Goal: Transaction & Acquisition: Purchase product/service

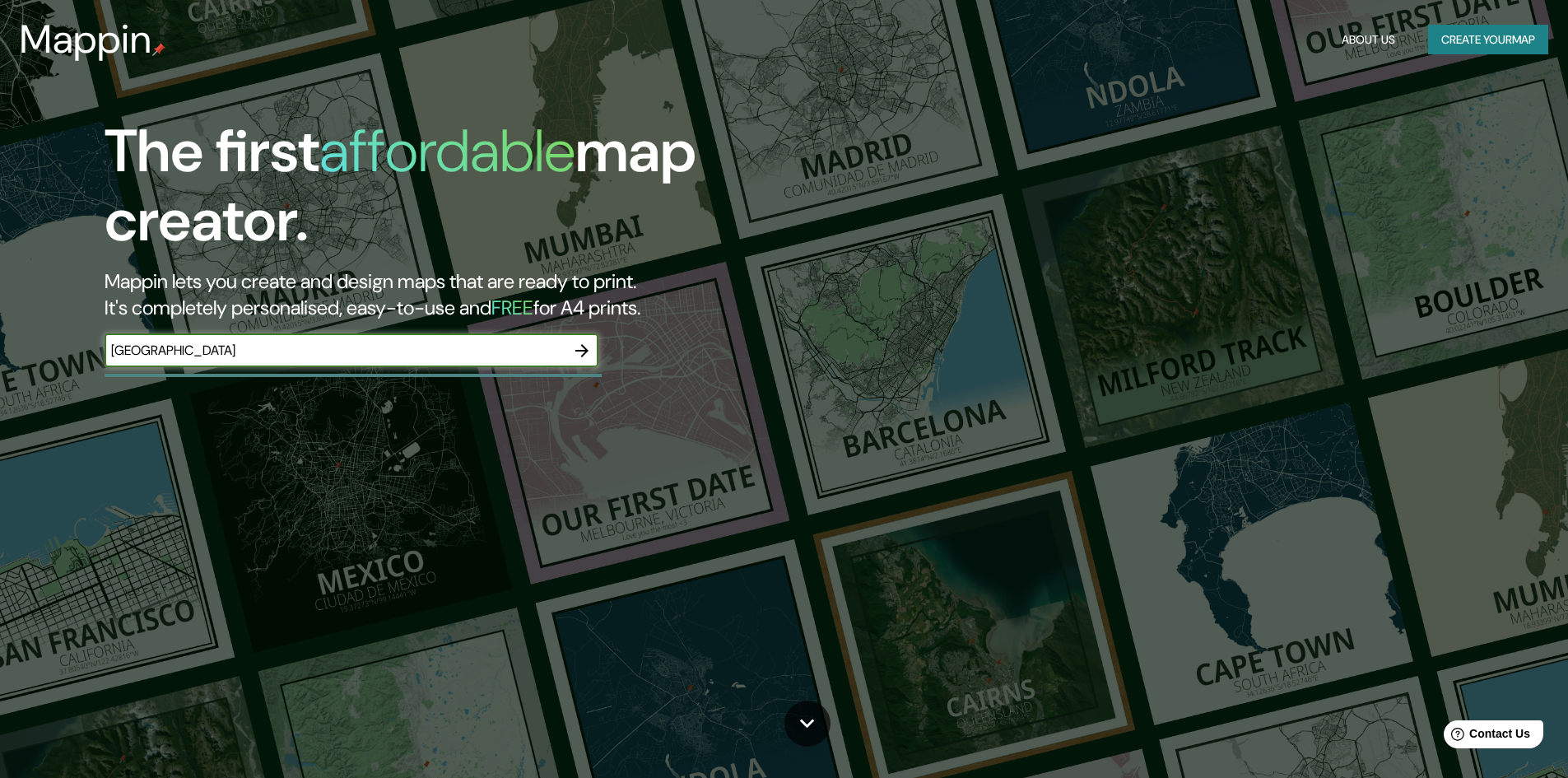
type input "LIMA"
click at [576, 358] on icon "button" at bounding box center [582, 351] width 20 height 20
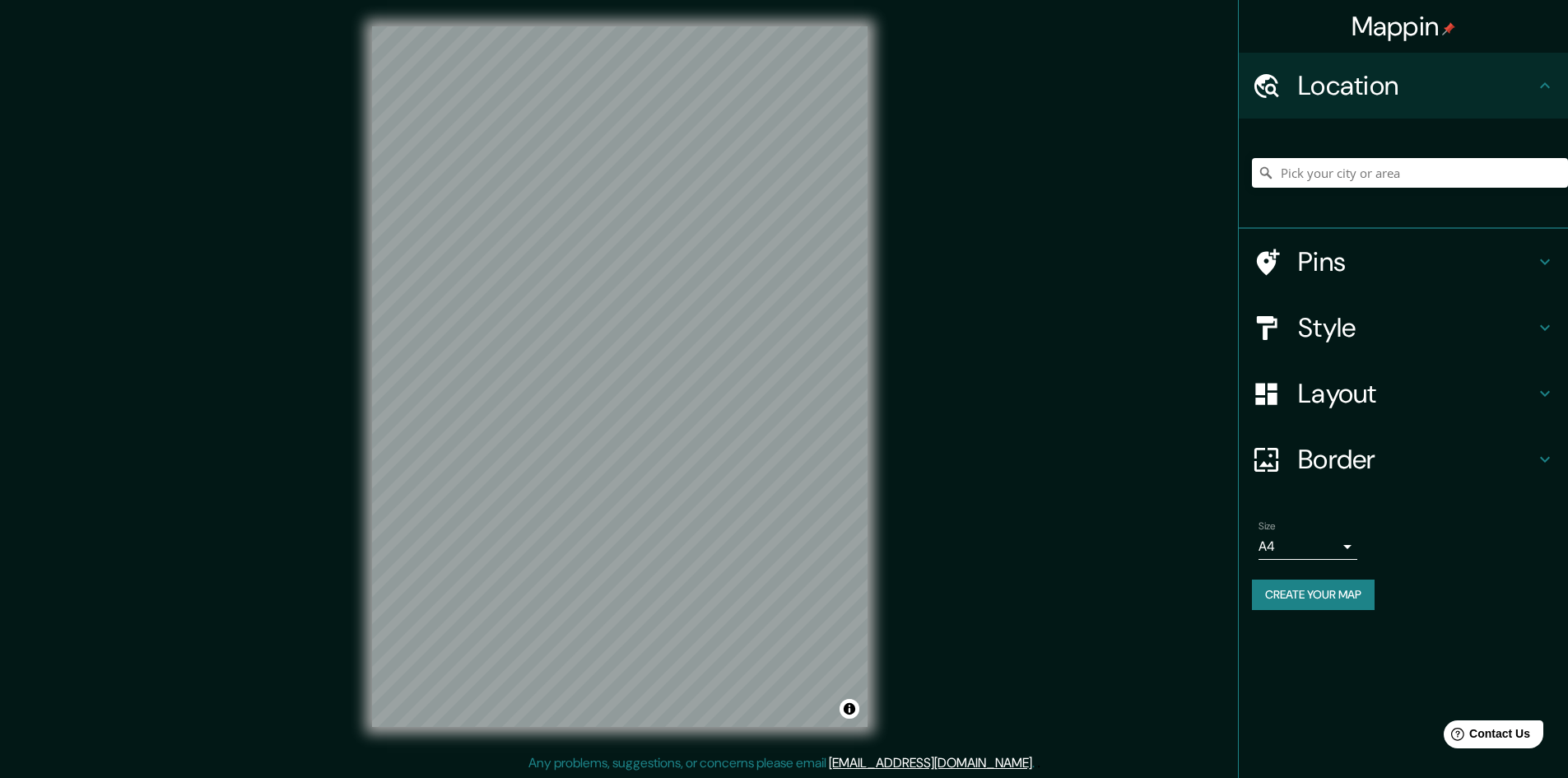
click at [370, 298] on div "© Mapbox © OpenStreetMap Improve this map" at bounding box center [619, 377] width 548 height 753
click at [556, 430] on div "Mappin Location Pins Style Layout Border Choose a border. Hint : you can make l…" at bounding box center [784, 389] width 1568 height 780
drag, startPoint x: 907, startPoint y: 362, endPoint x: 878, endPoint y: 247, distance: 118.6
click at [875, 252] on div "© Mapbox © OpenStreetMap Improve this map" at bounding box center [619, 377] width 548 height 753
click at [1341, 170] on input "Pick your city or area" at bounding box center [1409, 172] width 316 height 29
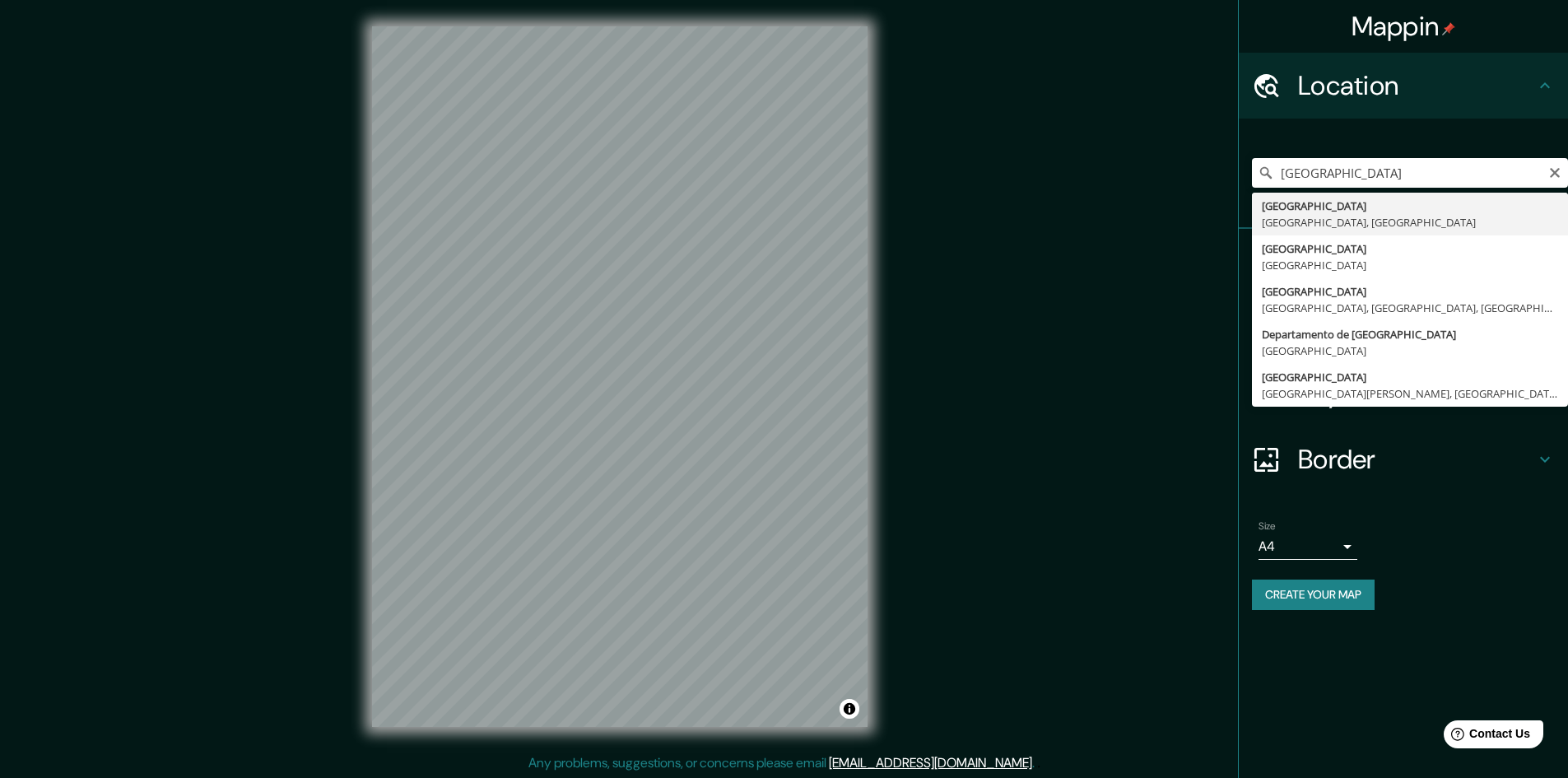
type input "[GEOGRAPHIC_DATA], [GEOGRAPHIC_DATA], [GEOGRAPHIC_DATA]"
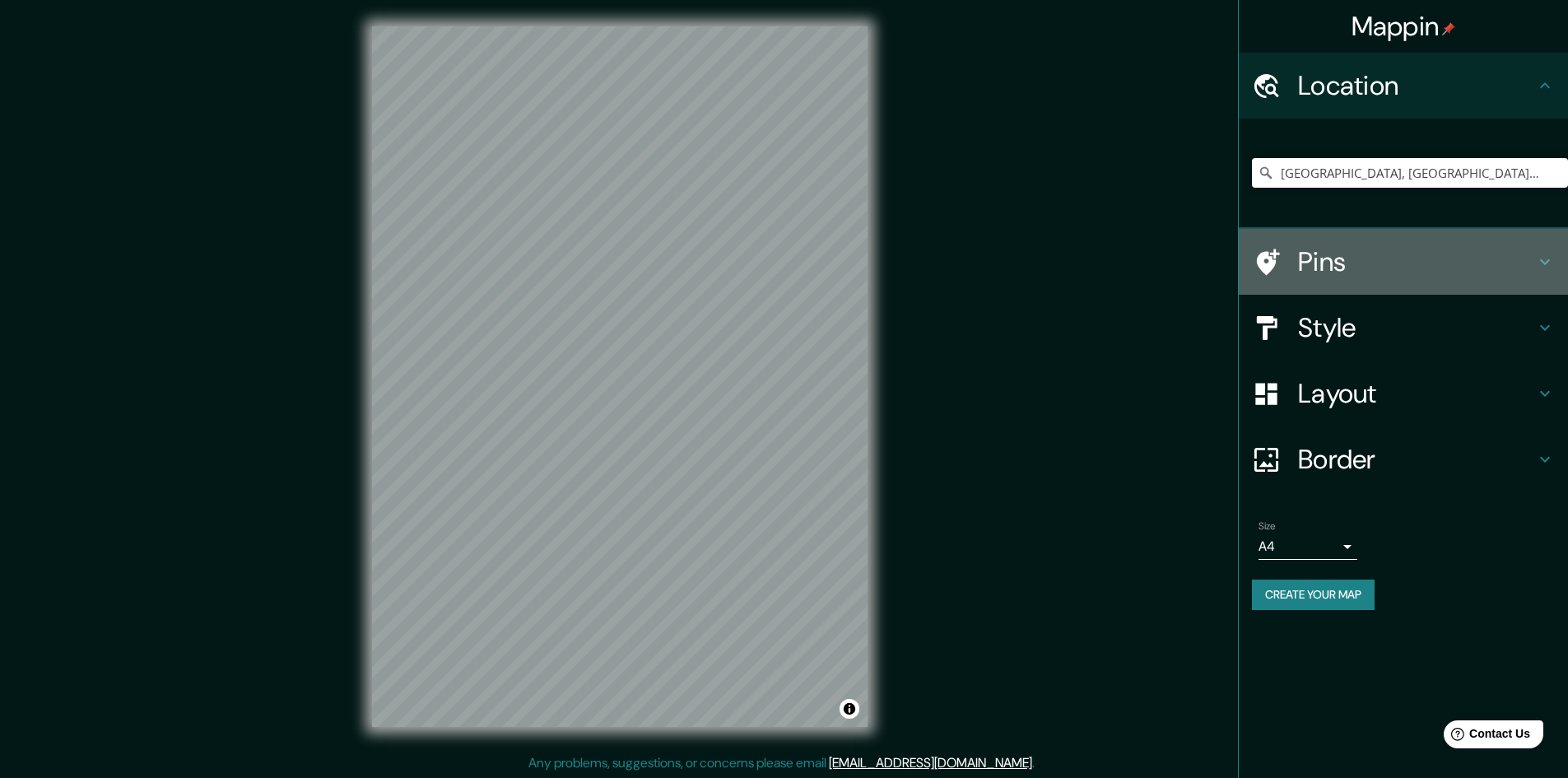
click at [1546, 249] on div "Pins" at bounding box center [1403, 262] width 329 height 65
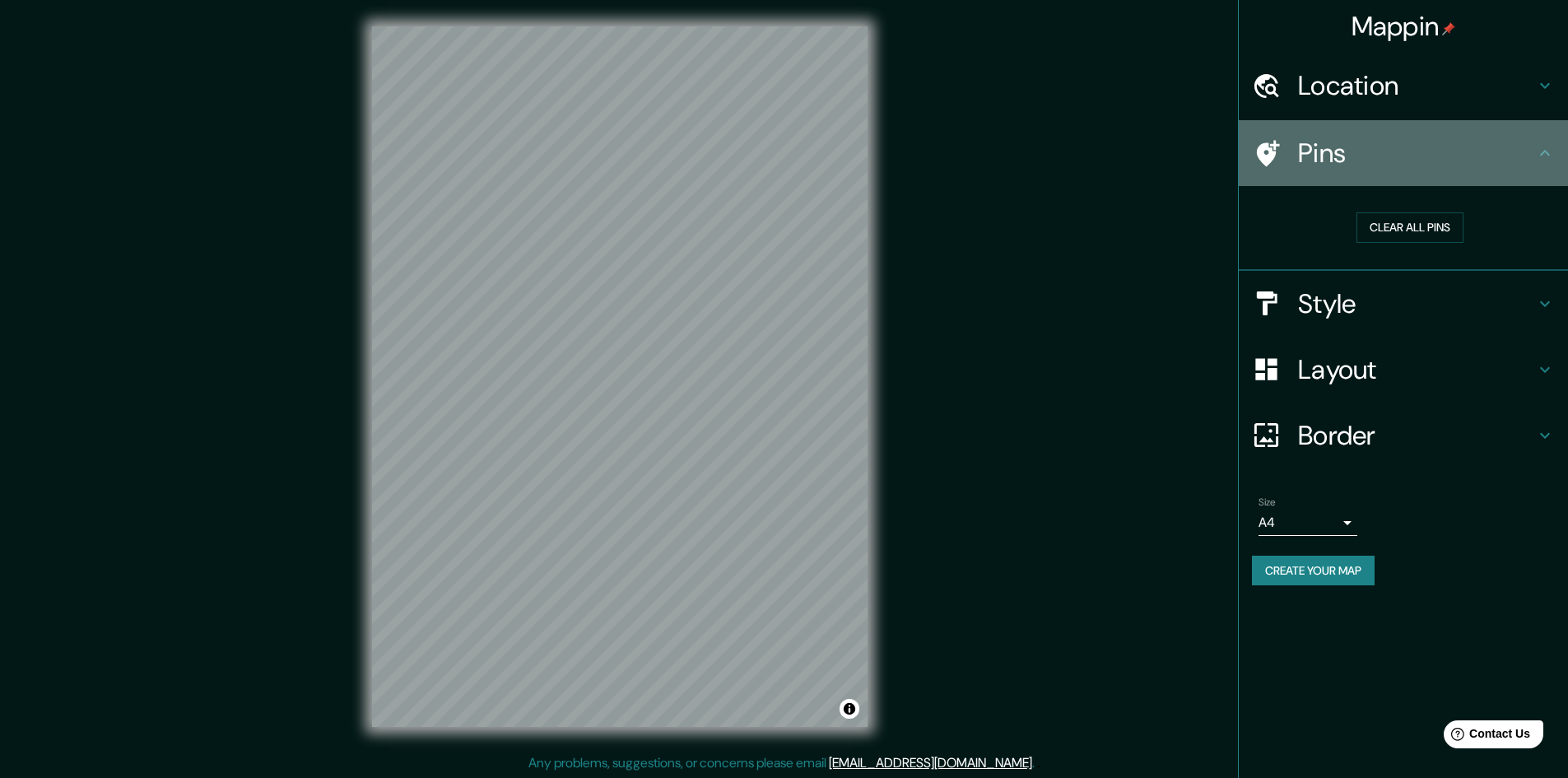
click at [1542, 151] on icon at bounding box center [1545, 152] width 20 height 20
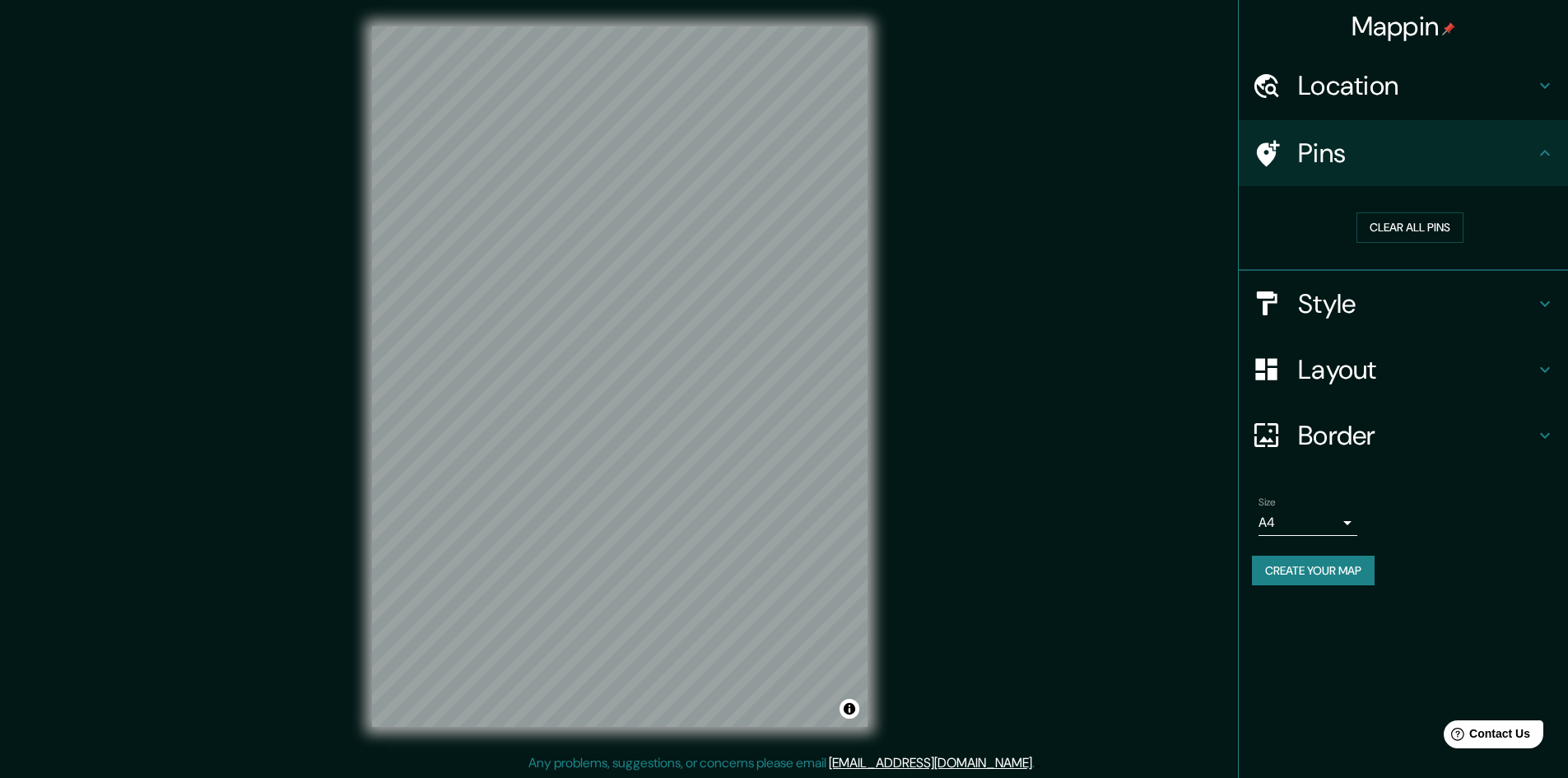
click at [1541, 152] on icon at bounding box center [1545, 152] width 20 height 20
click at [1534, 154] on h4 "Pins" at bounding box center [1416, 153] width 237 height 33
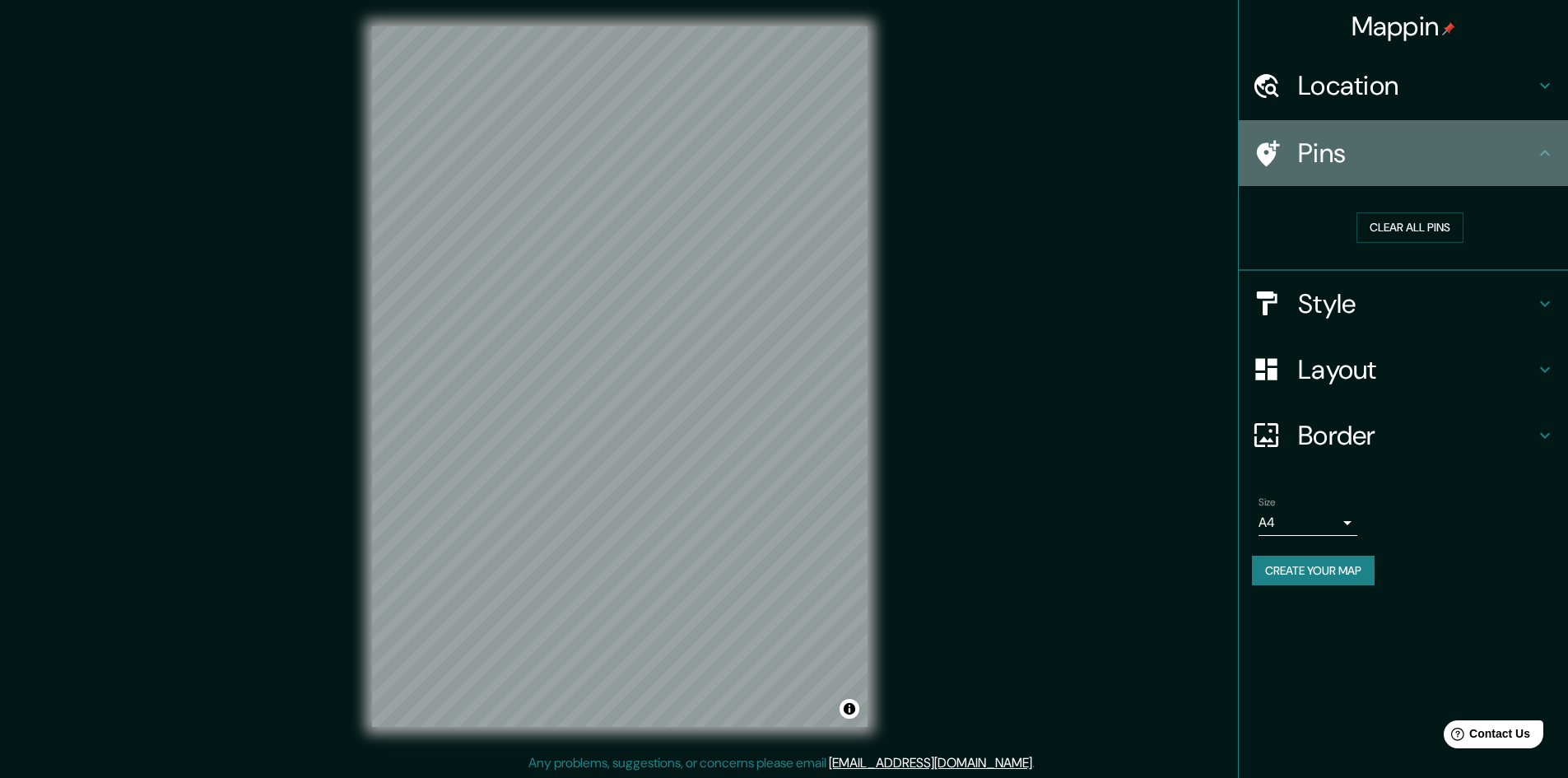
click at [1389, 160] on h4 "Pins" at bounding box center [1416, 153] width 237 height 33
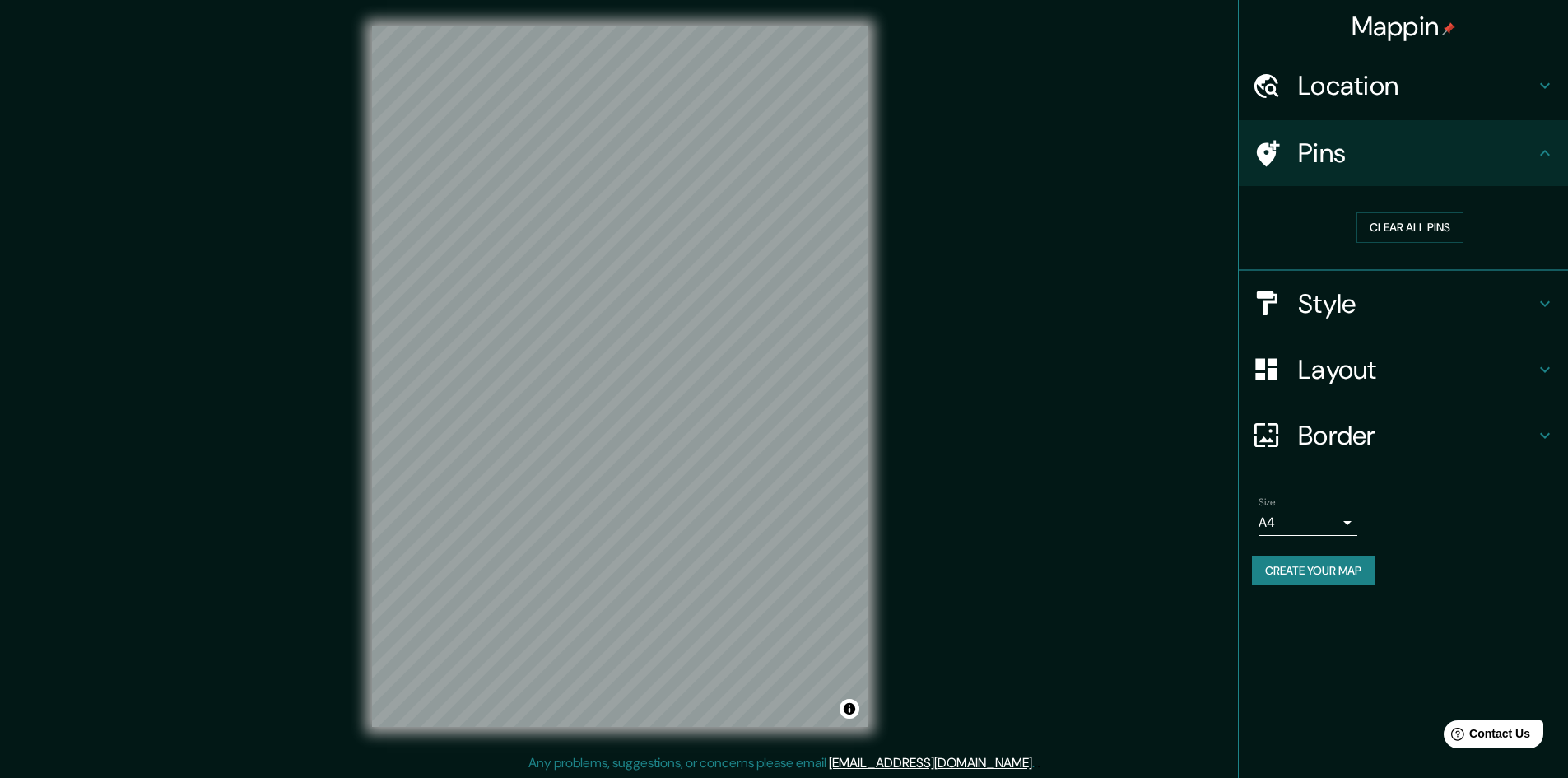
click at [1330, 308] on h4 "Style" at bounding box center [1416, 304] width 237 height 33
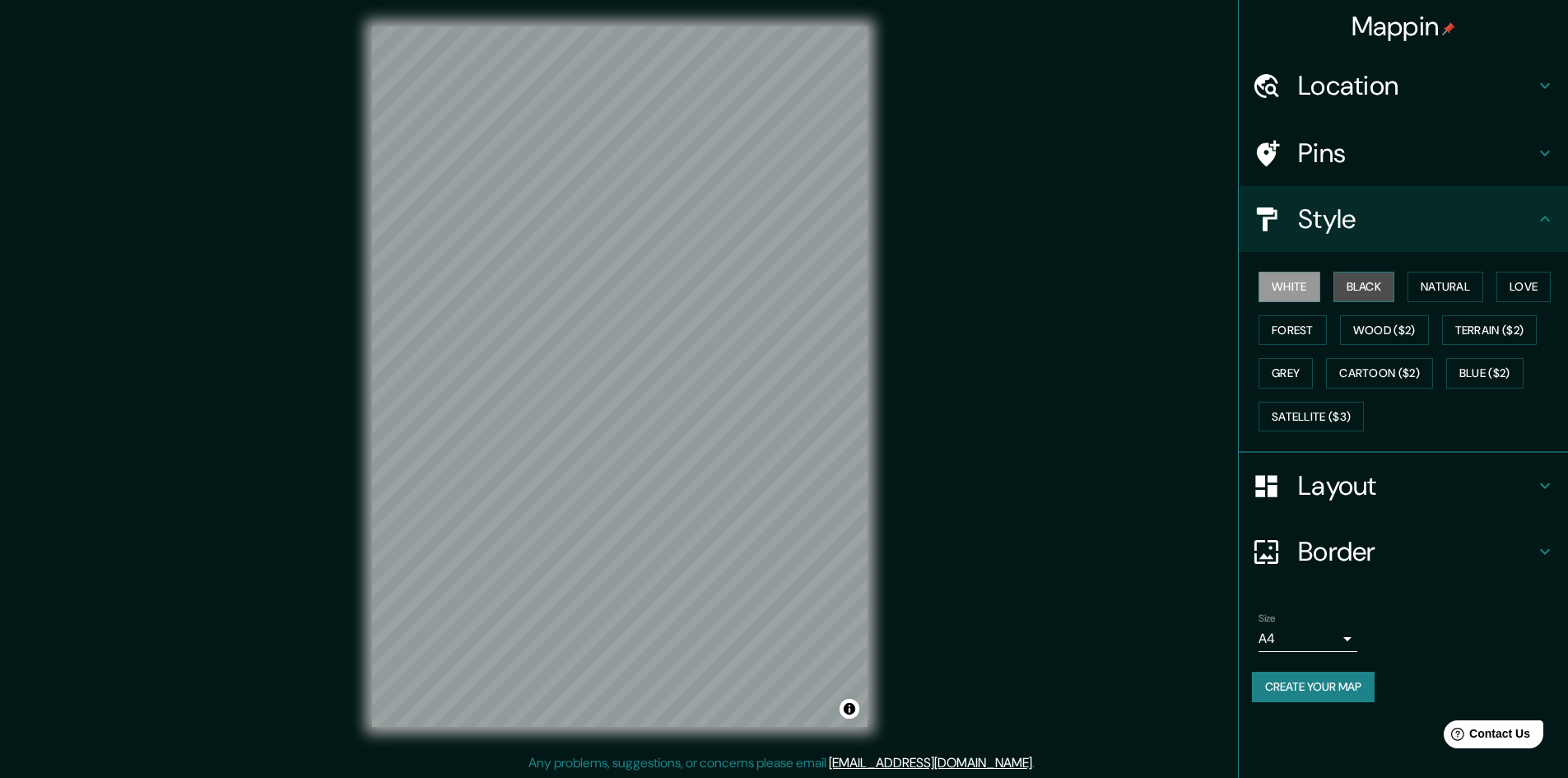
click at [1378, 288] on button "Black" at bounding box center [1365, 286] width 62 height 30
click at [1403, 288] on div "White Black Natural Love Forest Wood ($2) Terrain ($2) Grey Cartoon ($2) Blue (…" at bounding box center [1409, 352] width 316 height 173
click at [1455, 287] on button "Natural" at bounding box center [1446, 286] width 76 height 30
click at [1536, 291] on button "Love" at bounding box center [1523, 286] width 54 height 30
click at [1306, 330] on button "Forest" at bounding box center [1292, 330] width 68 height 30
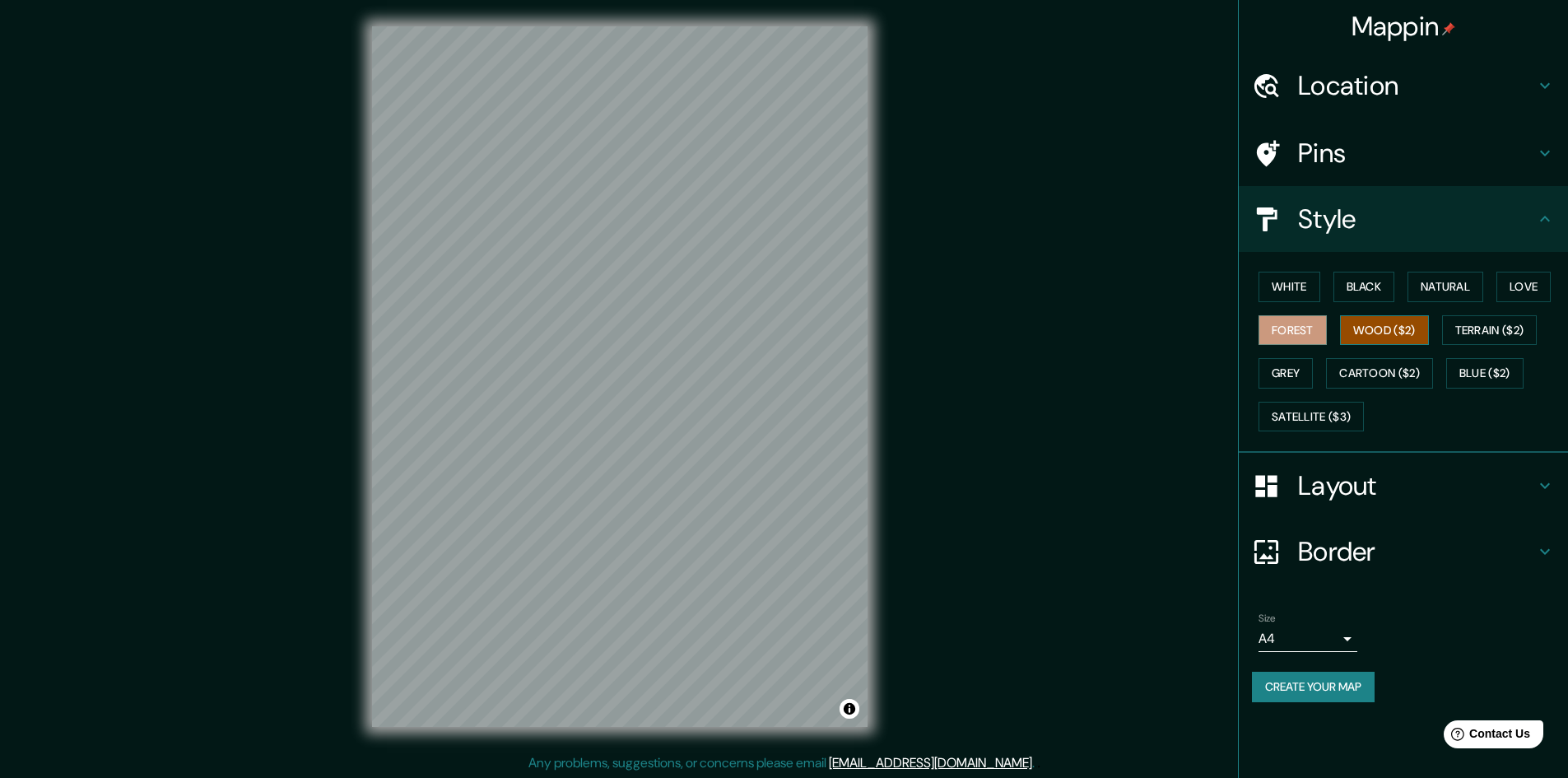
click at [1366, 326] on button "Wood ($2)" at bounding box center [1384, 330] width 89 height 30
click at [1465, 331] on button "Terrain ($2)" at bounding box center [1490, 330] width 96 height 30
click at [1287, 370] on button "Grey" at bounding box center [1285, 373] width 54 height 30
click at [1371, 370] on button "Cartoon ($2)" at bounding box center [1379, 373] width 107 height 30
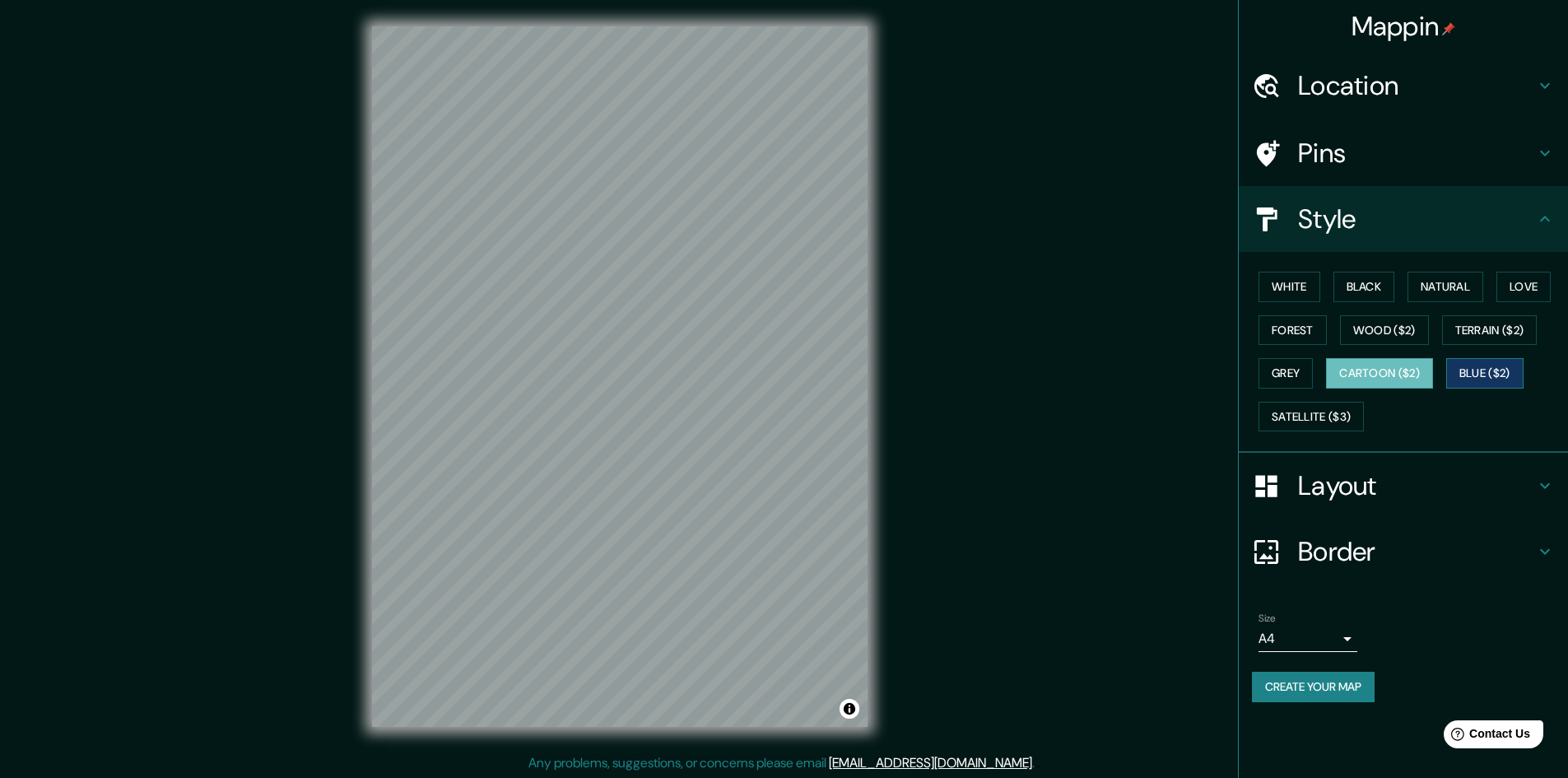
click at [1490, 373] on button "Blue ($2)" at bounding box center [1485, 373] width 78 height 30
click at [1310, 297] on button "White" at bounding box center [1290, 286] width 62 height 30
click at [1506, 218] on h4 "Style" at bounding box center [1416, 219] width 237 height 33
click at [1545, 225] on icon at bounding box center [1545, 219] width 20 height 20
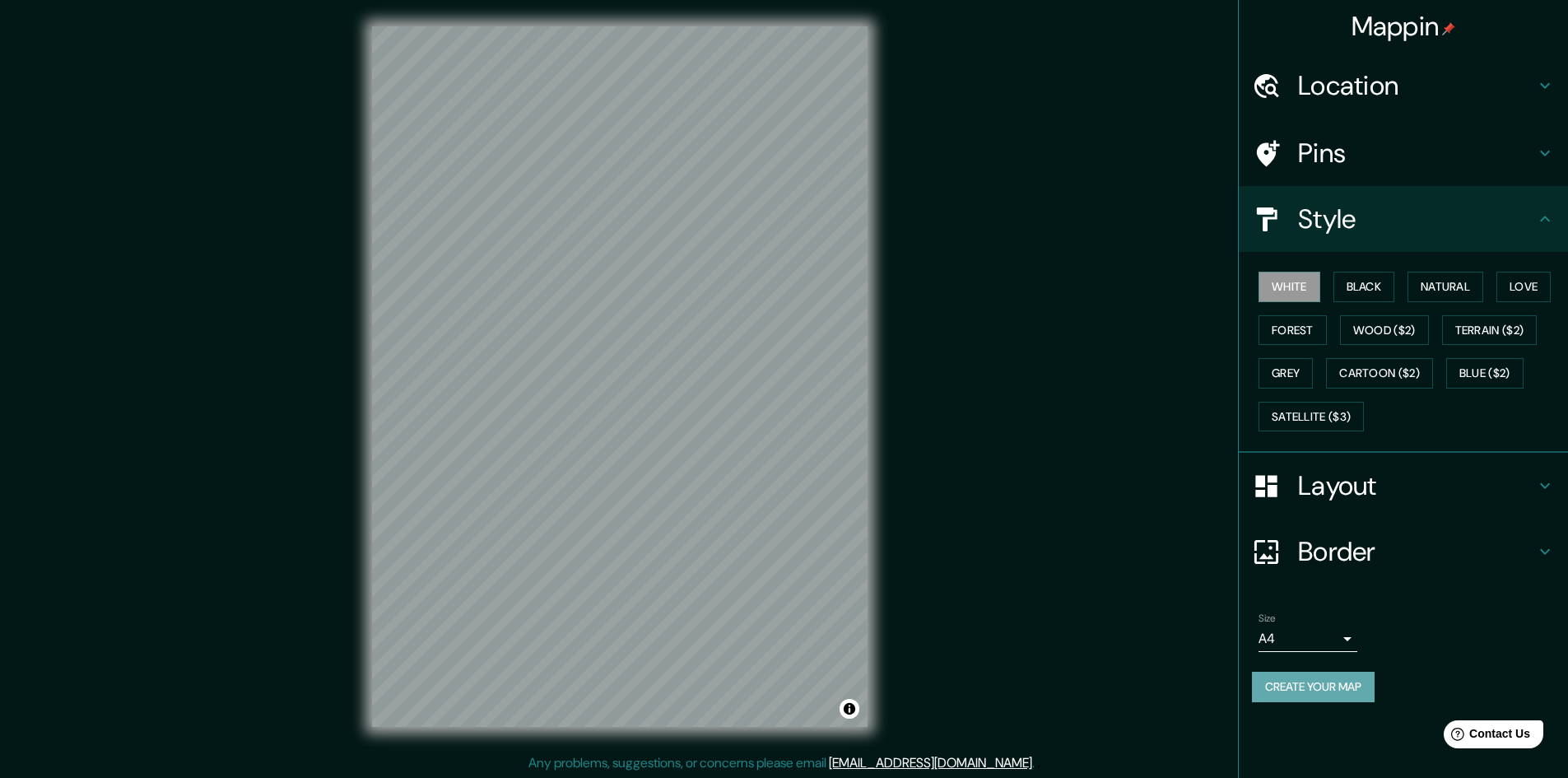
click at [1329, 682] on button "Create your map" at bounding box center [1313, 687] width 122 height 30
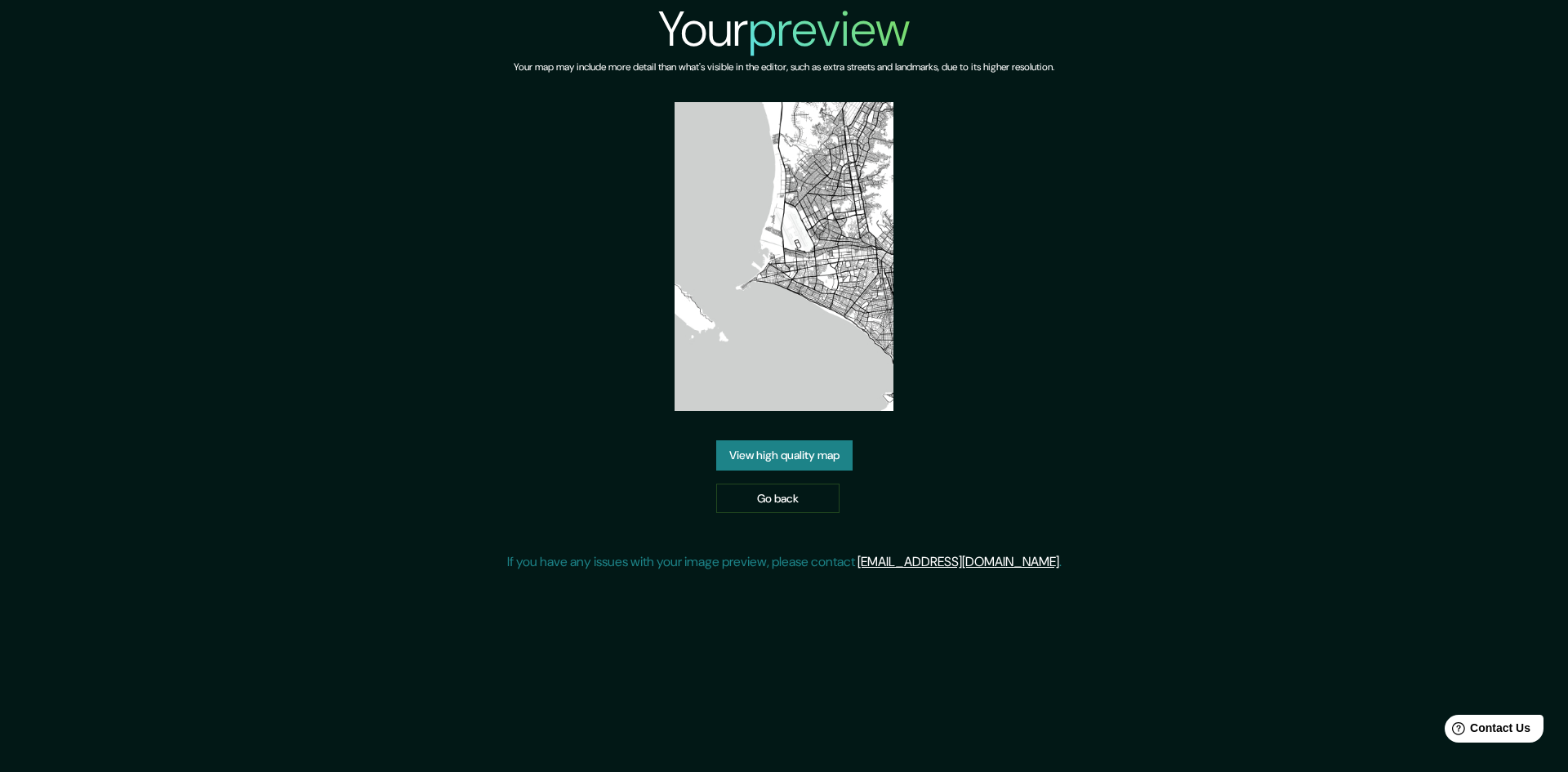
click at [804, 462] on link "View high quality map" at bounding box center [784, 455] width 137 height 30
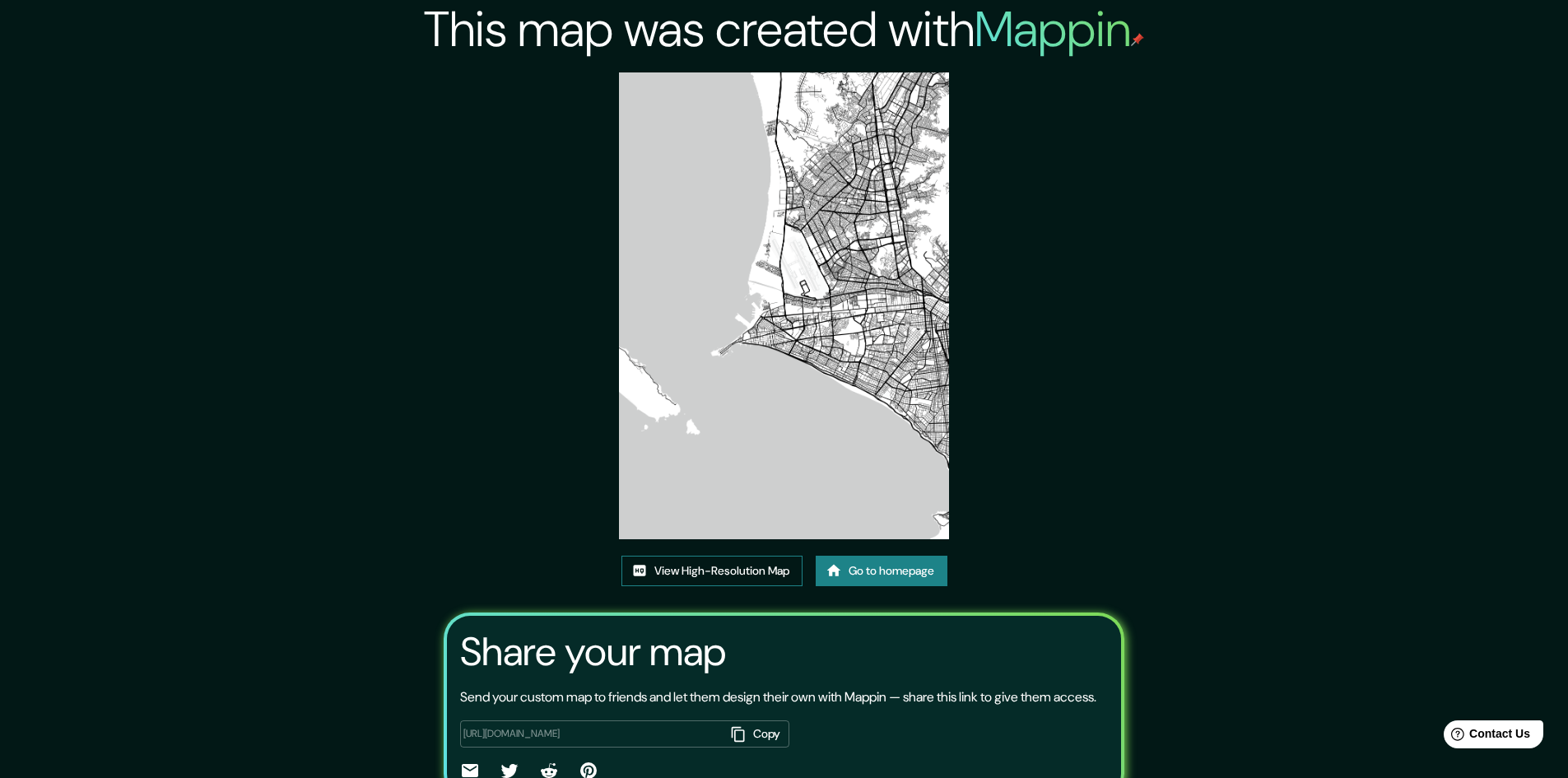
click at [736, 576] on link "View High-Resolution Map" at bounding box center [712, 570] width 181 height 30
click at [737, 570] on link "View High-Resolution Map" at bounding box center [712, 570] width 181 height 30
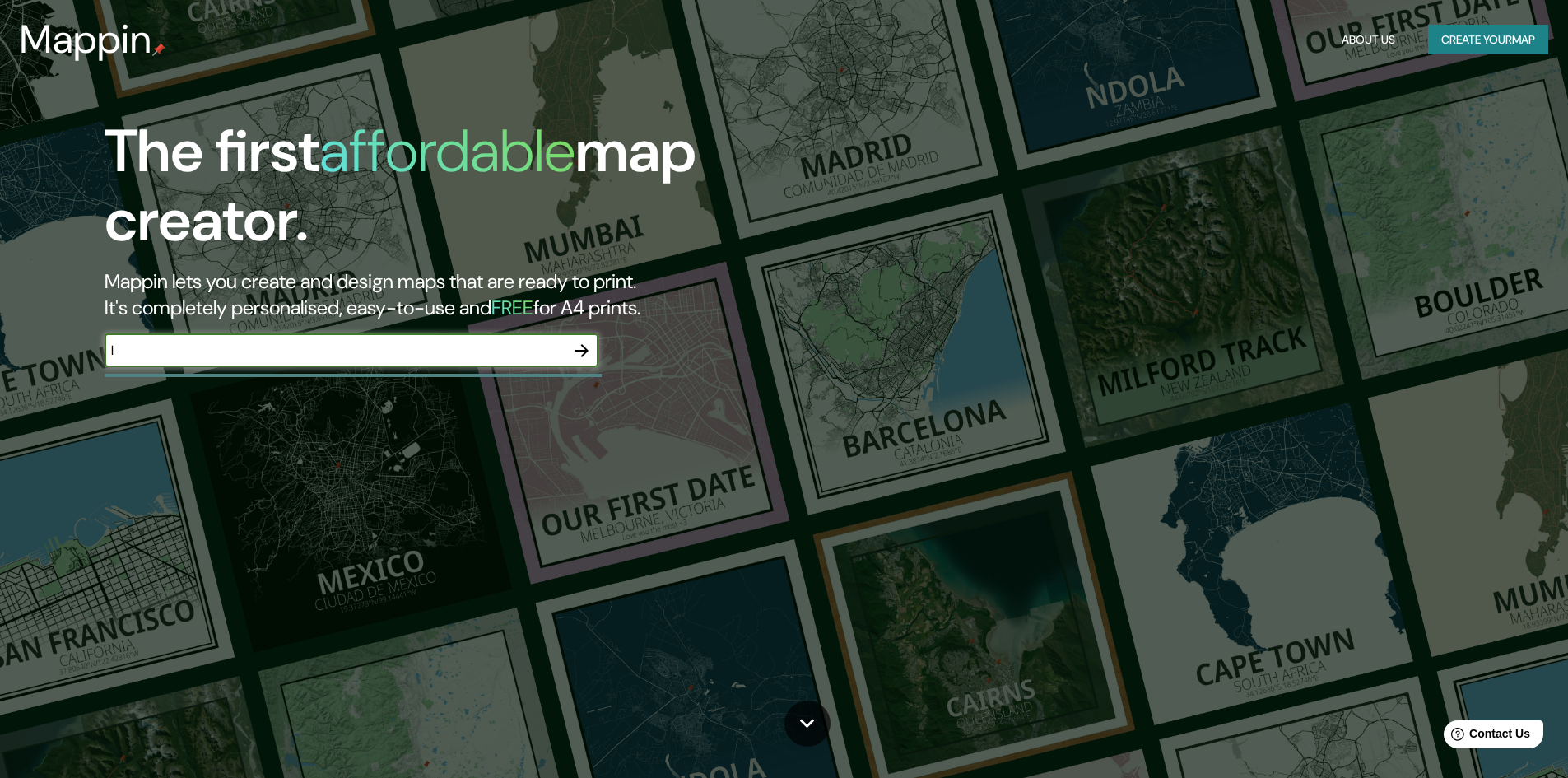
type input "LIMA"
click at [582, 352] on icon "button" at bounding box center [582, 351] width 20 height 20
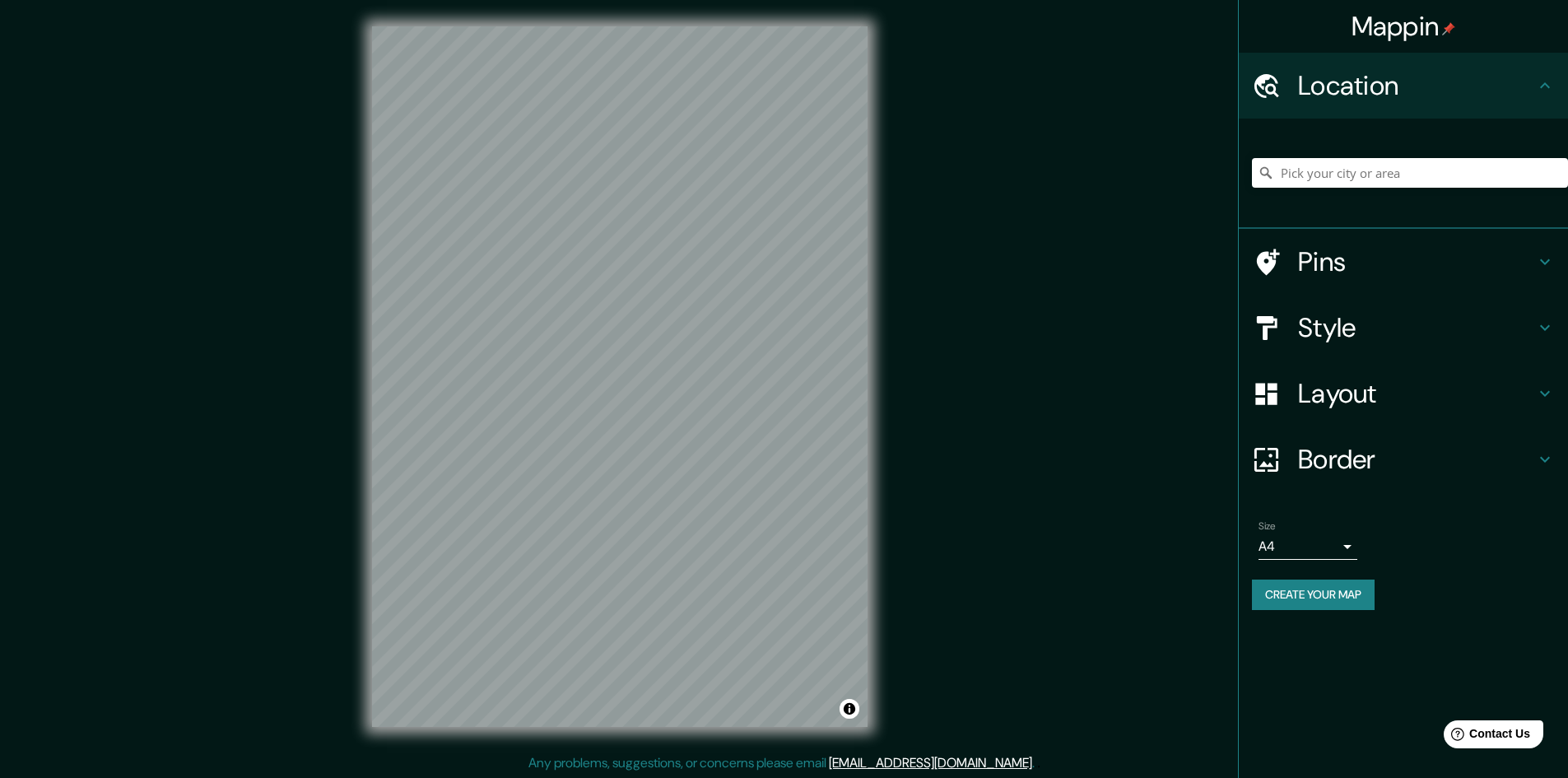
click at [1314, 582] on button "Create your map" at bounding box center [1313, 594] width 122 height 30
click at [1338, 590] on div "Create your map" at bounding box center [1403, 594] width 303 height 30
click at [1048, 362] on div "Mappin Location Pins Style Layout Border Choose a border. Hint : you can make l…" at bounding box center [784, 389] width 1568 height 780
click at [1384, 171] on input "Pick your city or area" at bounding box center [1409, 172] width 316 height 29
click at [1305, 594] on button "Create your map" at bounding box center [1313, 594] width 122 height 30
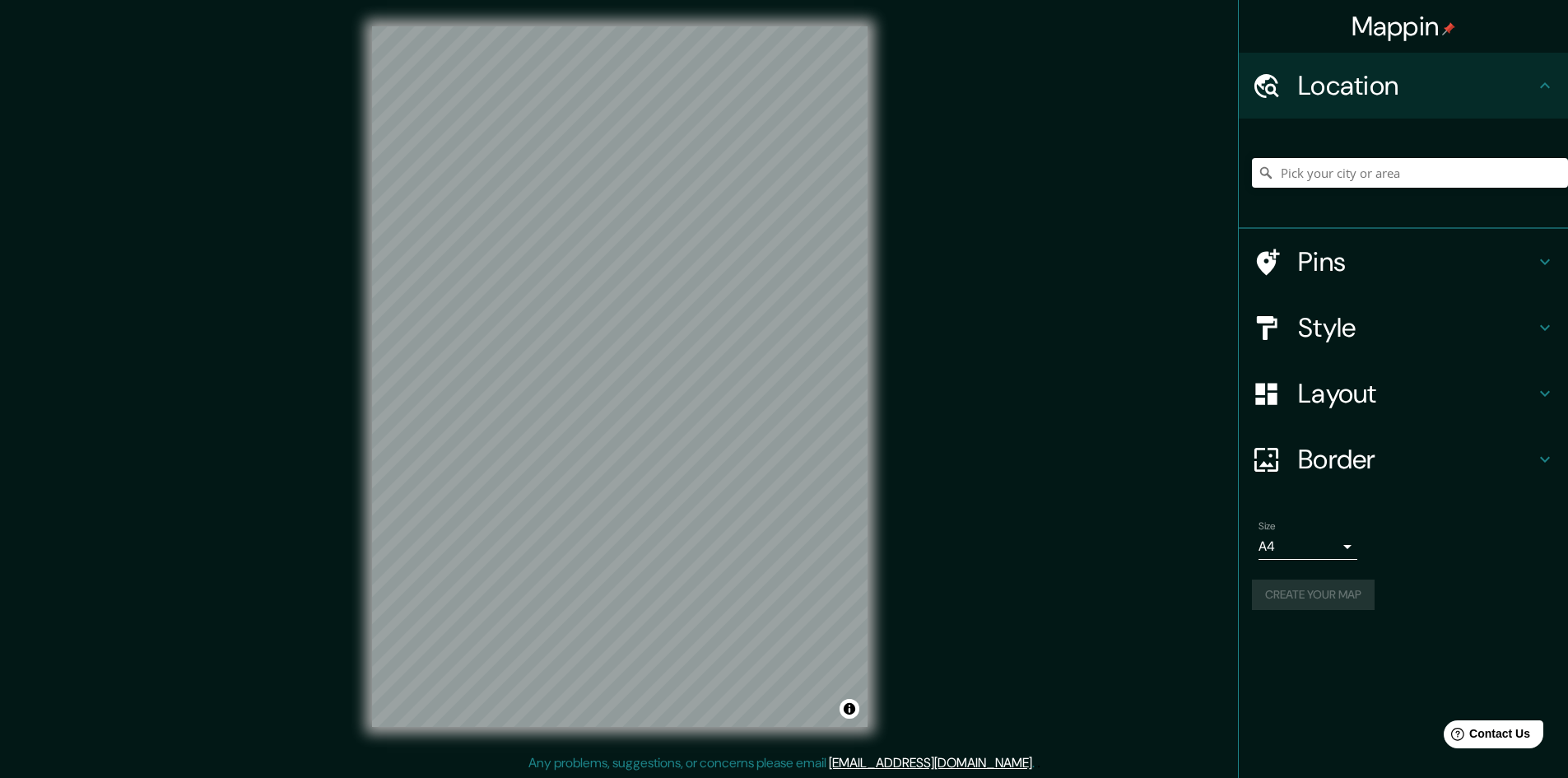
click at [1306, 588] on div "Create your map" at bounding box center [1403, 594] width 303 height 30
click at [1323, 587] on button "Create your map" at bounding box center [1313, 594] width 122 height 30
click at [1321, 153] on div at bounding box center [1409, 173] width 316 height 83
click at [1343, 182] on input "Pick your city or area" at bounding box center [1409, 172] width 316 height 29
click at [1343, 177] on input "Pick your city or area" at bounding box center [1409, 172] width 316 height 29
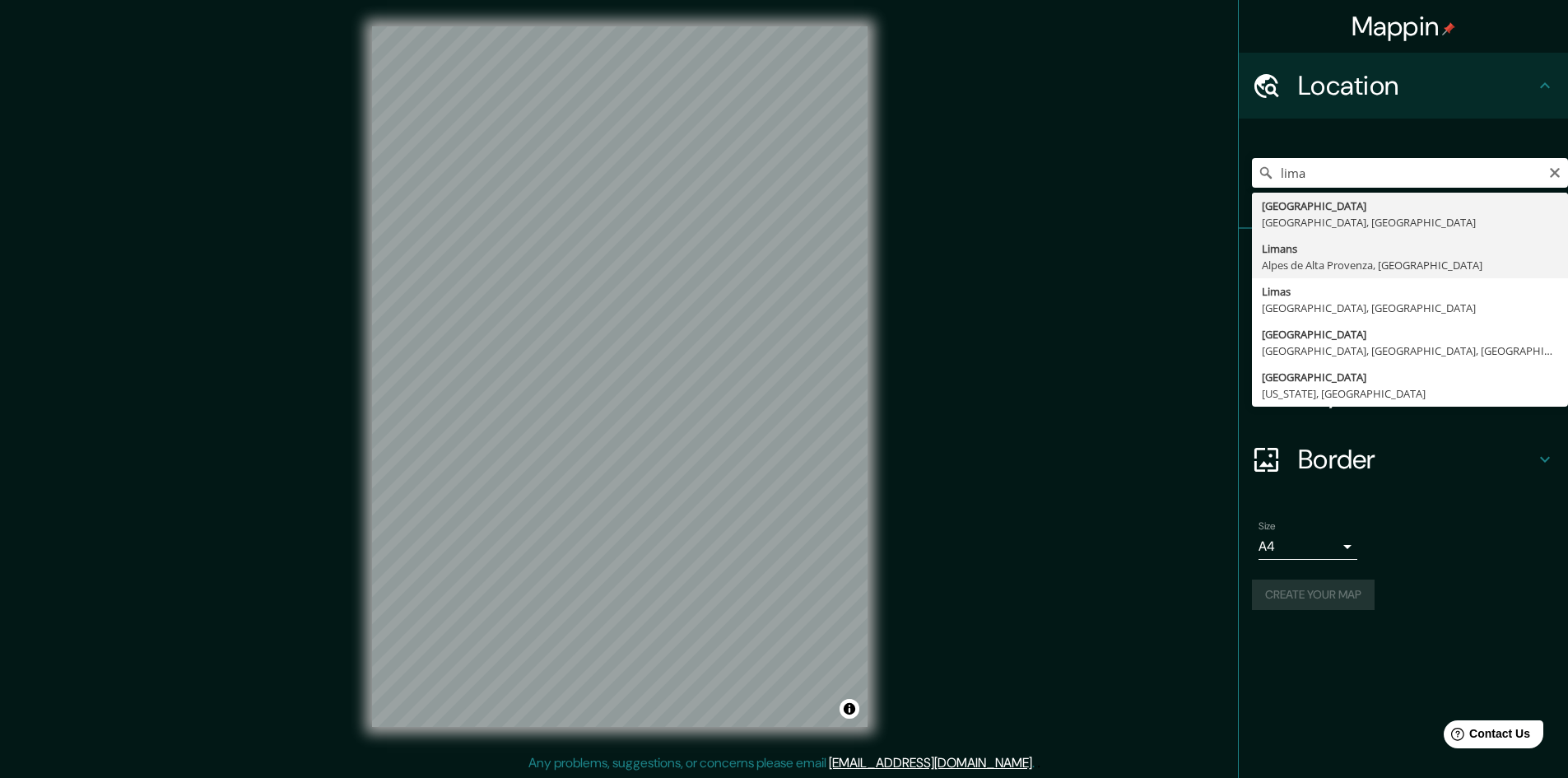
type input "Limans, [GEOGRAPHIC_DATA], [GEOGRAPHIC_DATA]"
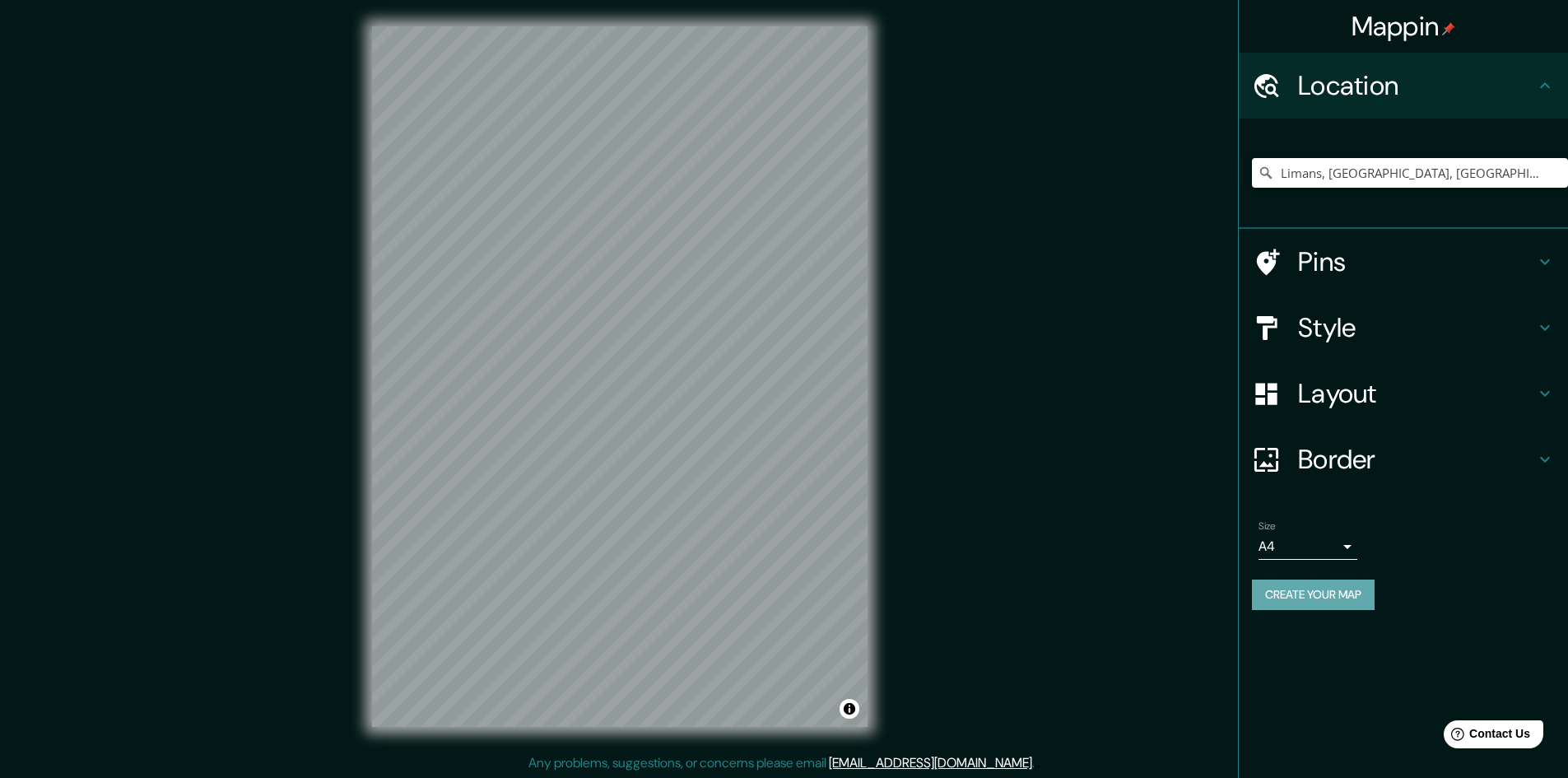
click at [1304, 584] on button "Create your map" at bounding box center [1313, 594] width 122 height 30
click at [1343, 584] on div "Create your map" at bounding box center [1403, 594] width 303 height 30
click at [1349, 465] on h4 "Border" at bounding box center [1416, 459] width 237 height 33
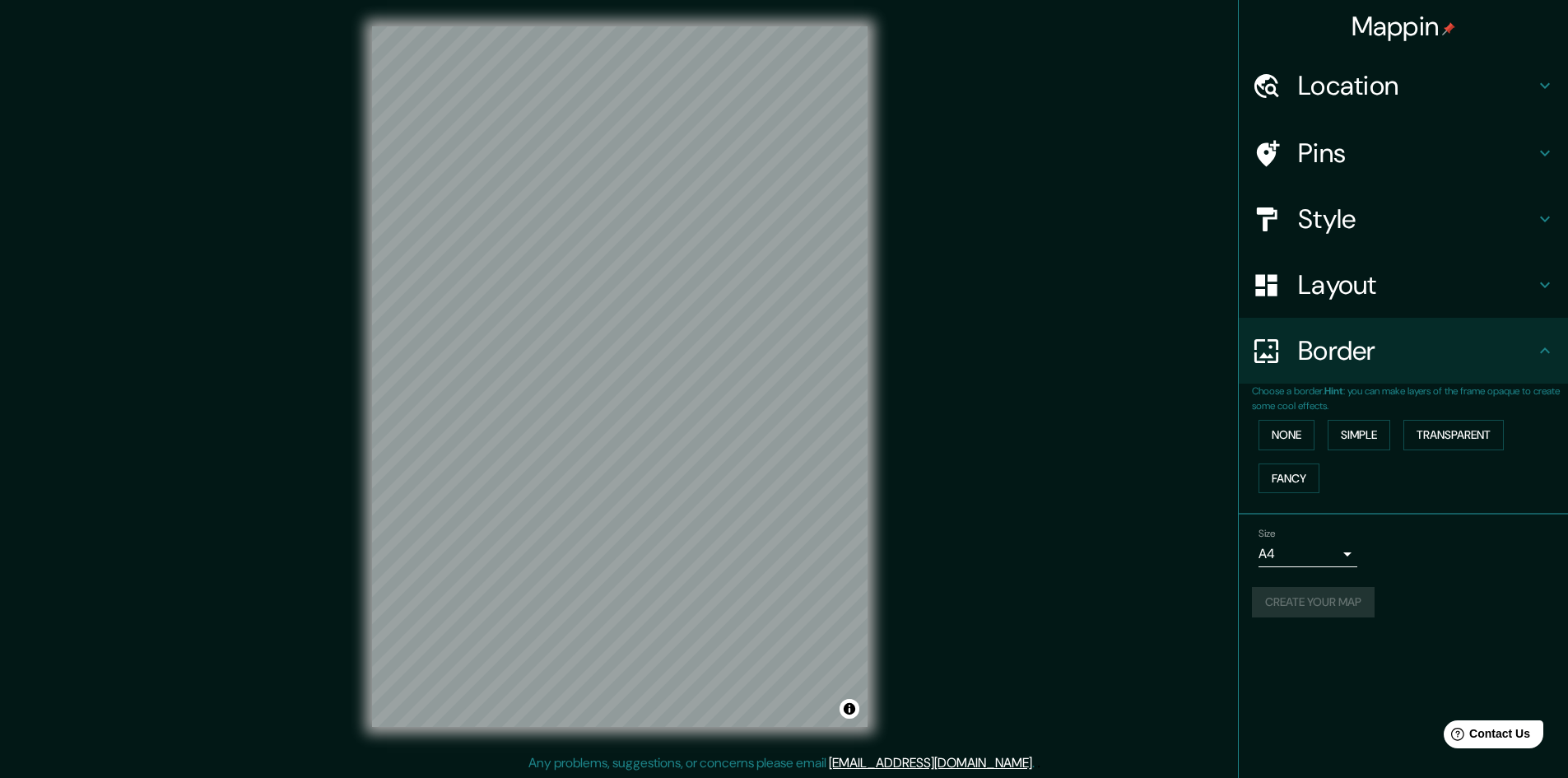
click at [1366, 277] on h4 "Layout" at bounding box center [1416, 285] width 237 height 33
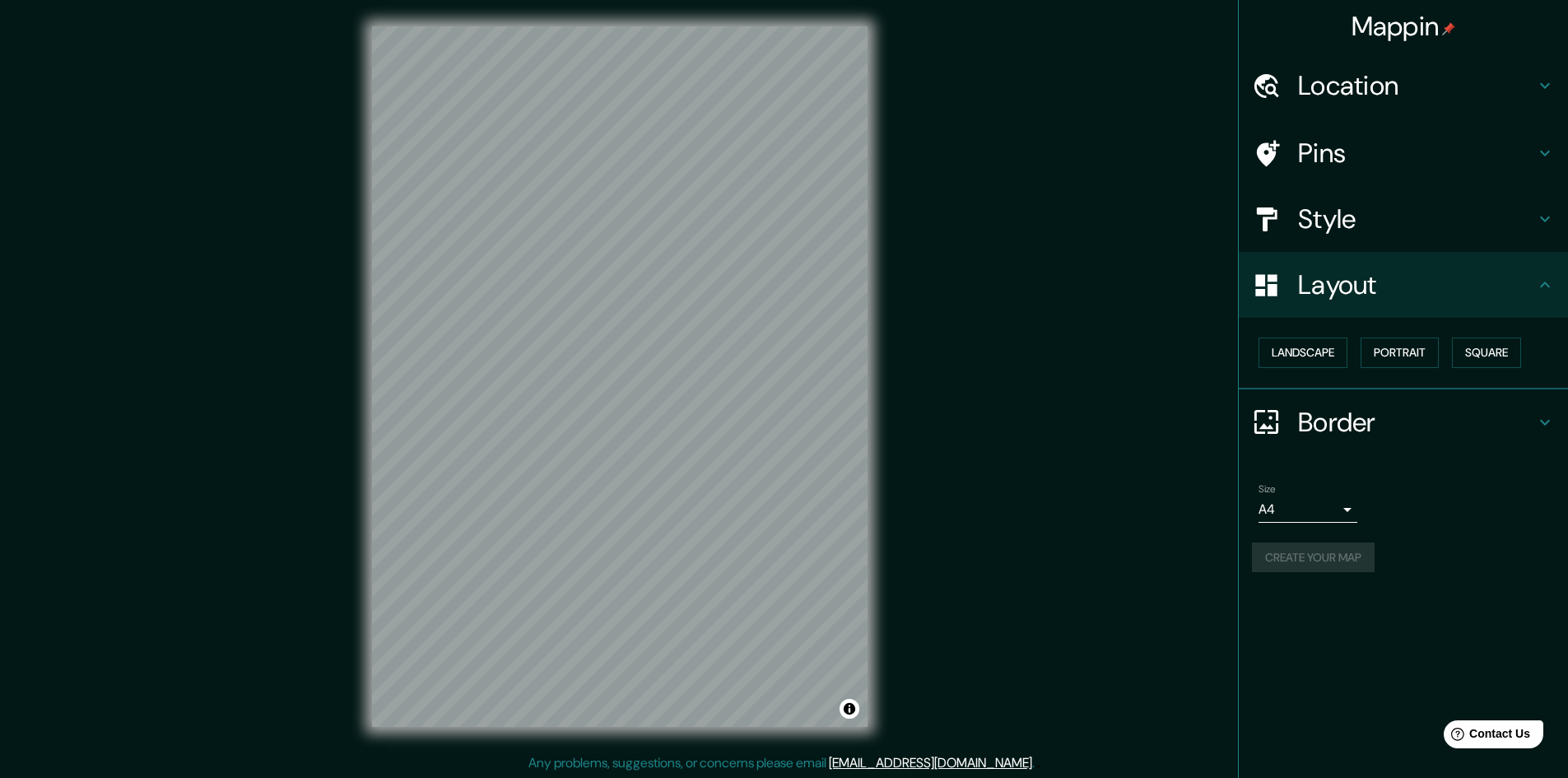
click at [1328, 555] on div "Create your map" at bounding box center [1403, 557] width 303 height 30
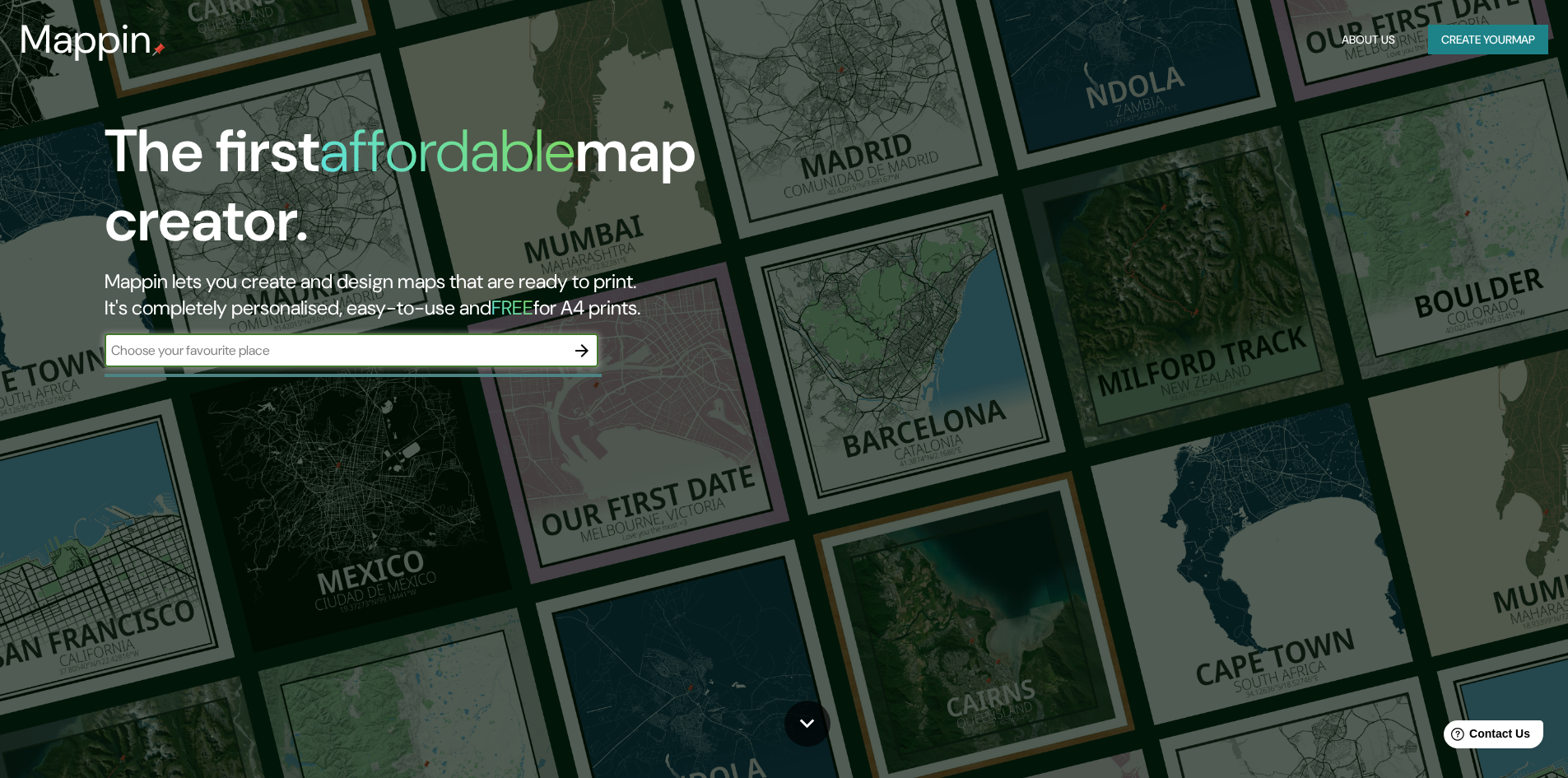
click at [227, 346] on input "text" at bounding box center [334, 351] width 461 height 19
type input "[GEOGRAPHIC_DATA]"
click at [582, 344] on icon "button" at bounding box center [582, 350] width 13 height 13
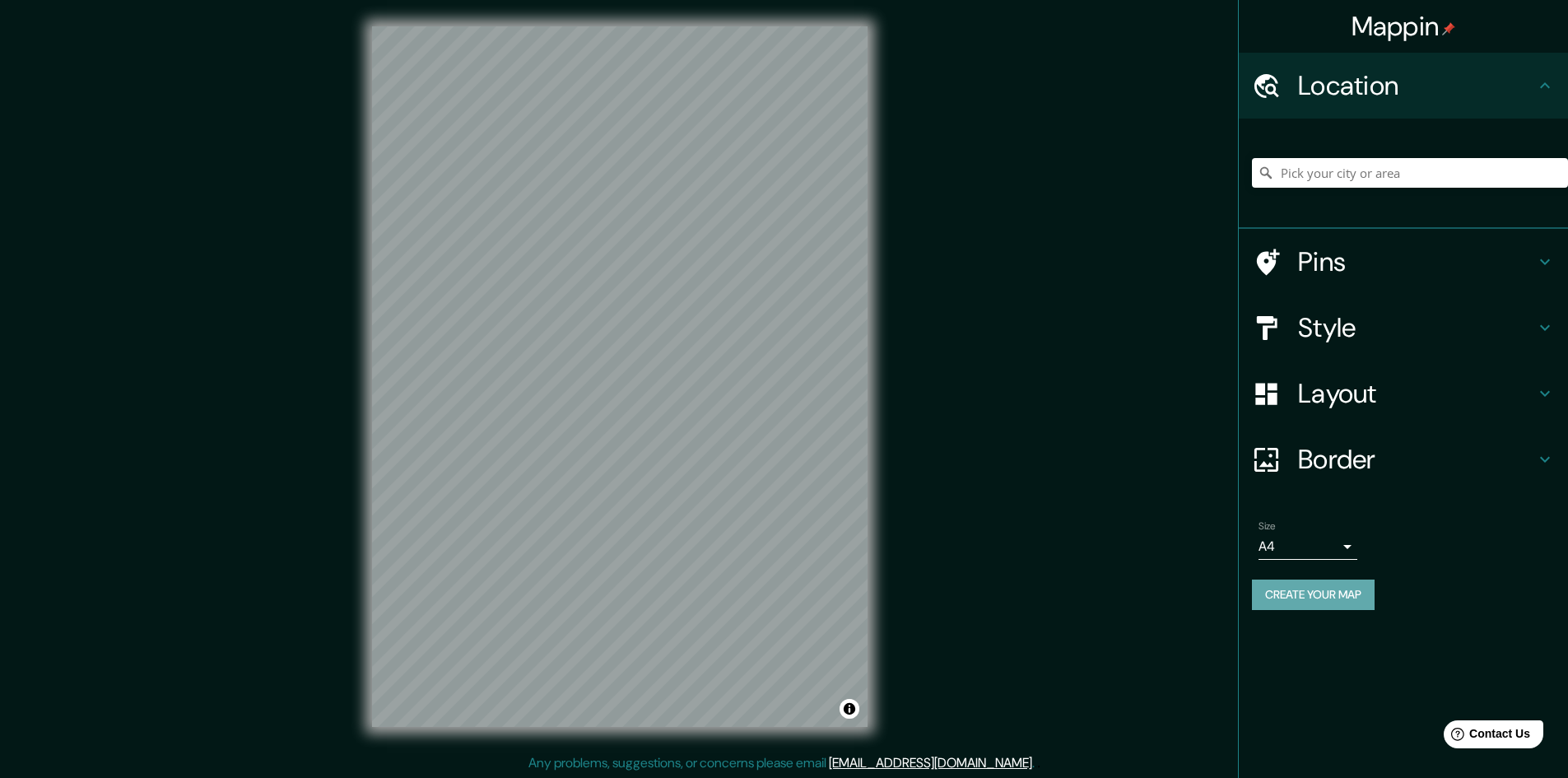
click at [1316, 592] on button "Create your map" at bounding box center [1313, 594] width 122 height 30
click at [1344, 599] on div "Create your map" at bounding box center [1403, 594] width 303 height 30
click at [1316, 598] on button "Create your map" at bounding box center [1313, 594] width 122 height 30
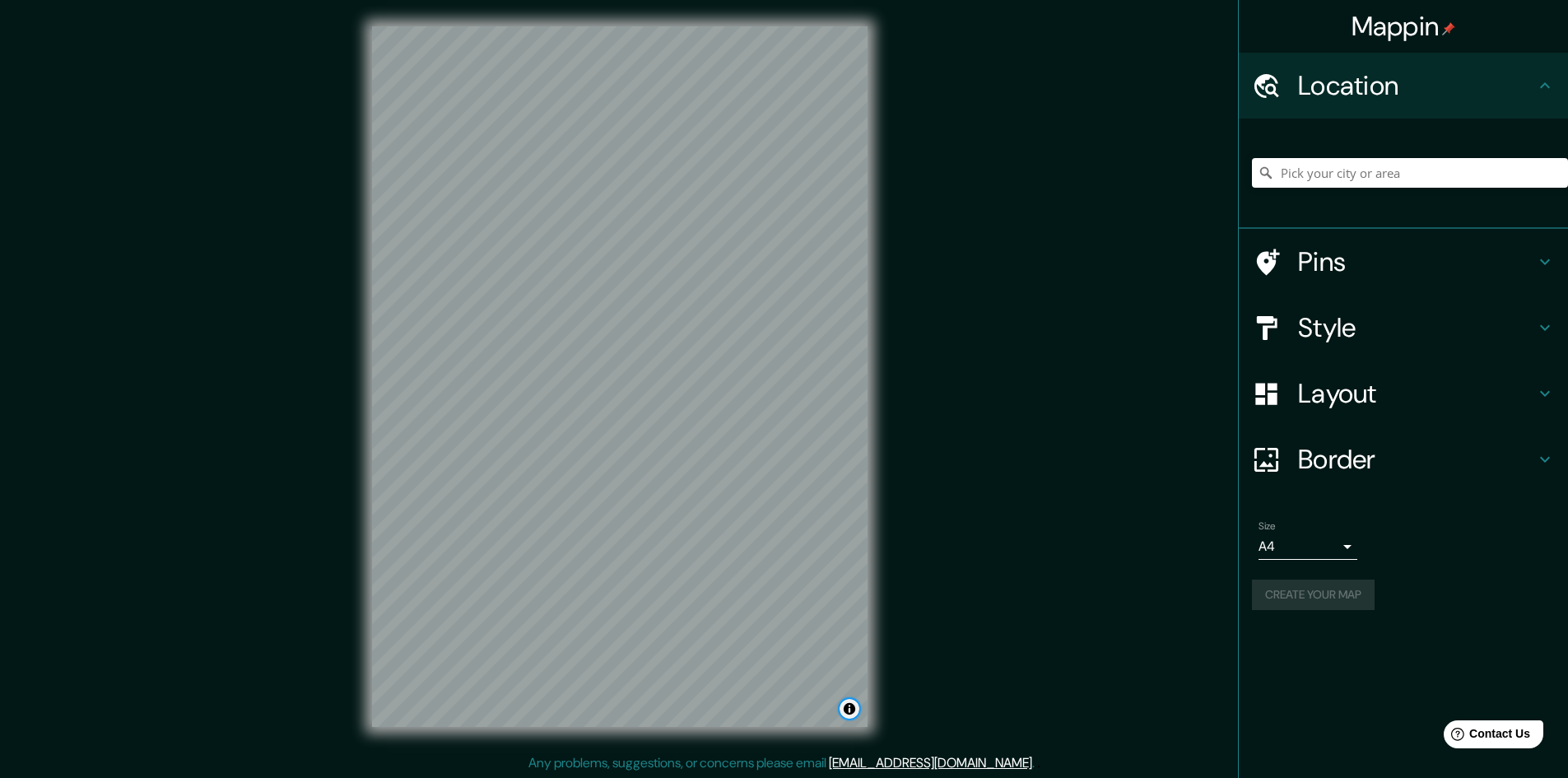
click at [843, 713] on button "Toggle attribution" at bounding box center [849, 708] width 20 height 20
click at [955, 647] on div "Mappin Location Pins Style Layout Border Choose a border. Hint : you can make l…" at bounding box center [784, 389] width 1568 height 780
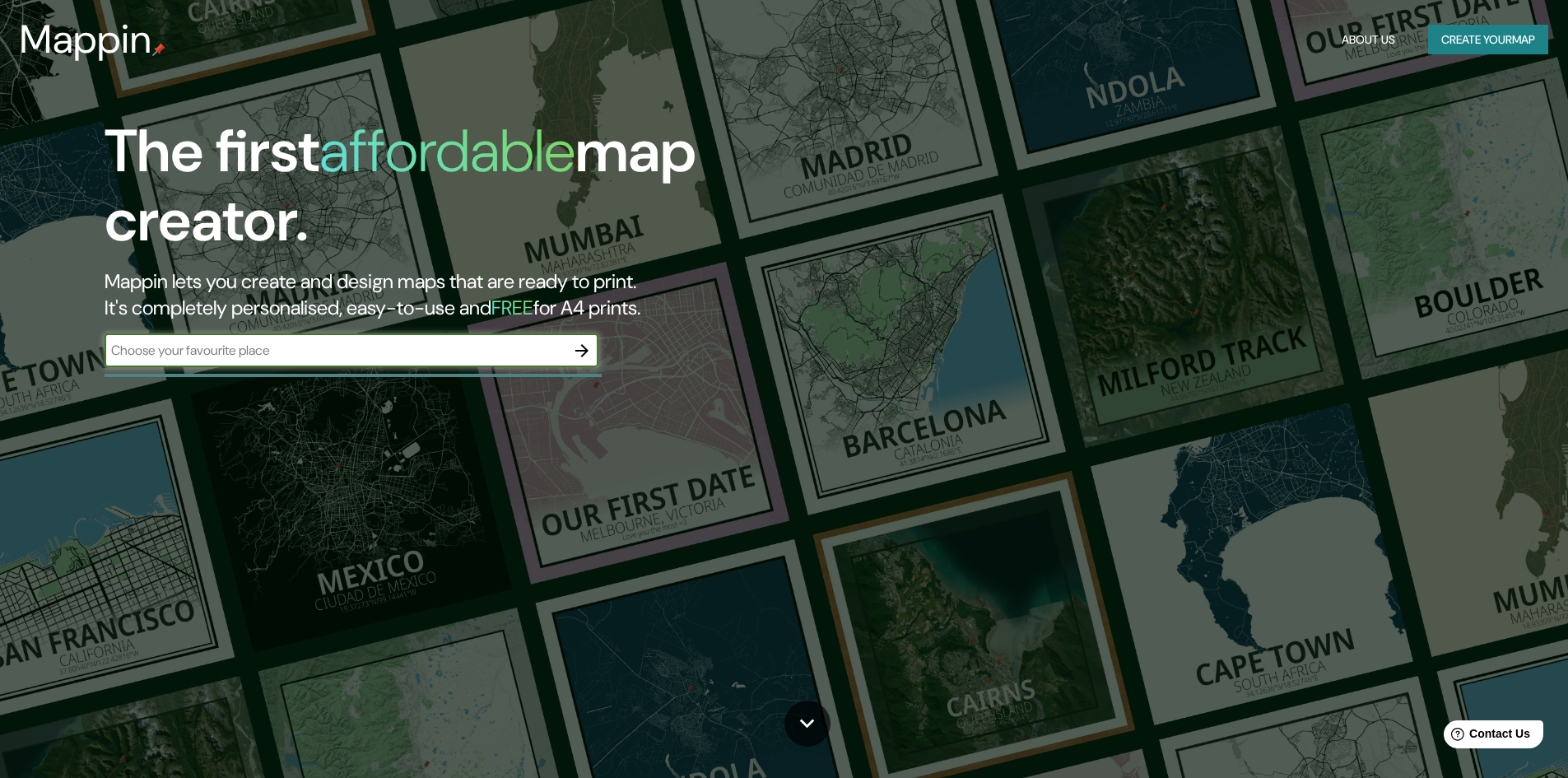
click at [465, 346] on input "text" at bounding box center [334, 351] width 461 height 19
click at [1077, 322] on div "The first affordable map creator. Mappin lets you create and design maps that a…" at bounding box center [784, 389] width 1568 height 778
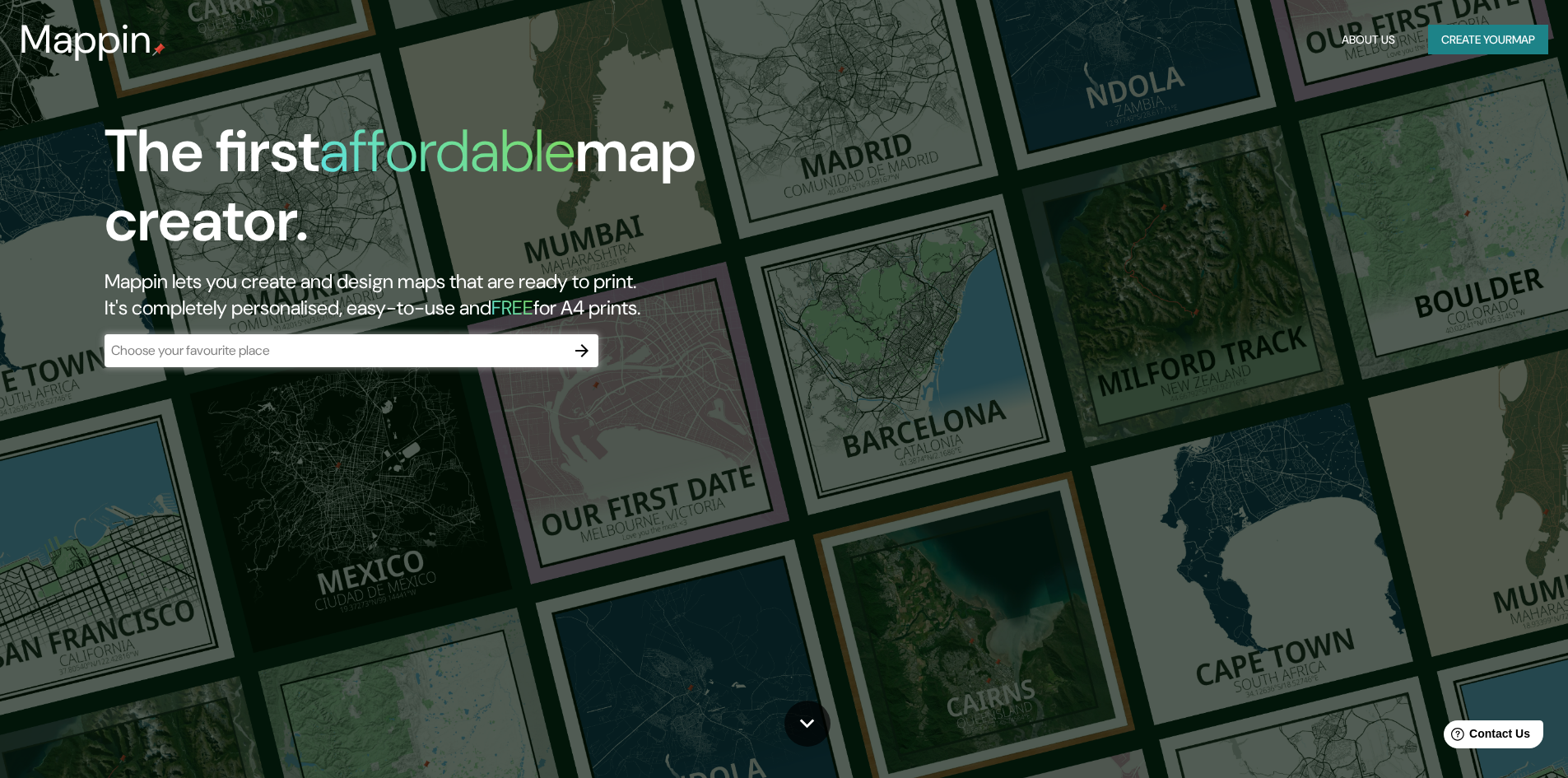
click at [1484, 36] on button "Create your map" at bounding box center [1489, 40] width 121 height 30
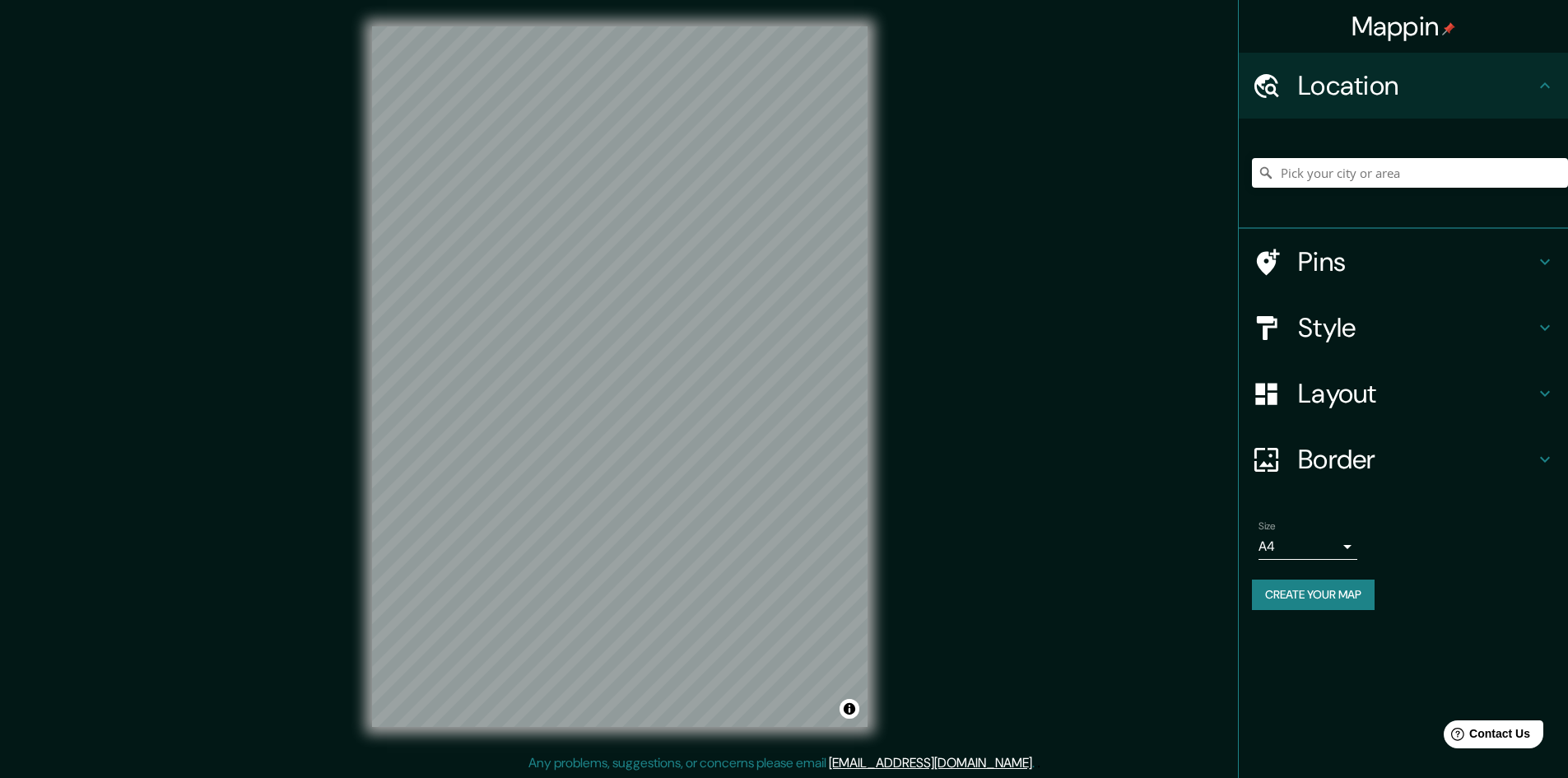
click at [1300, 591] on button "Create your map" at bounding box center [1313, 594] width 122 height 30
click at [1322, 596] on button "Create your map" at bounding box center [1313, 594] width 122 height 30
click at [1055, 436] on div "Mappin Location Pins Style Layout Border Choose a border. Hint : you can make l…" at bounding box center [784, 389] width 1568 height 780
click at [1305, 549] on body "Mappin Location Pins Style Layout Border Choose a border. Hint : you can make l…" at bounding box center [784, 389] width 1568 height 778
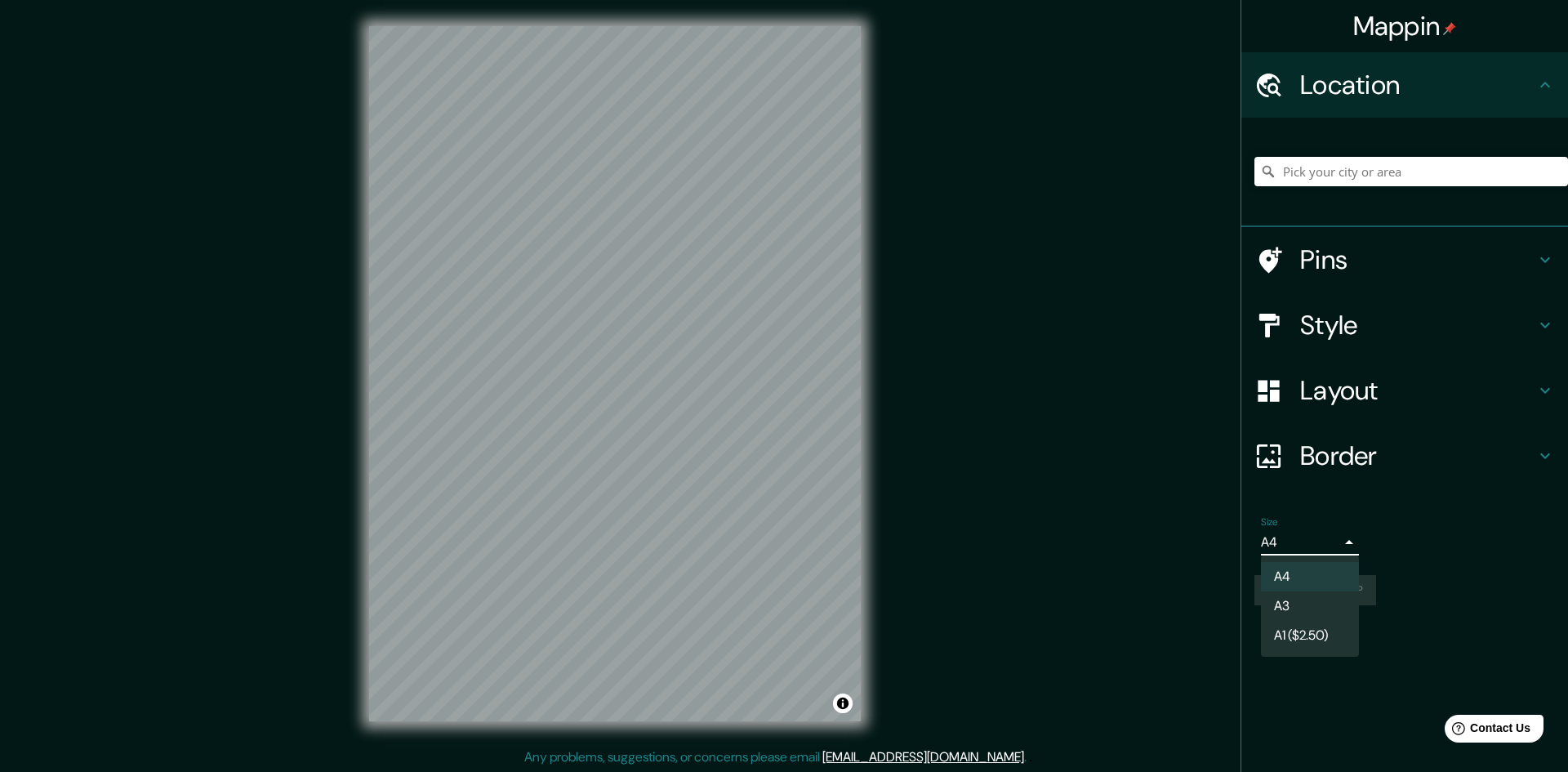
click at [1295, 545] on div at bounding box center [784, 386] width 1568 height 772
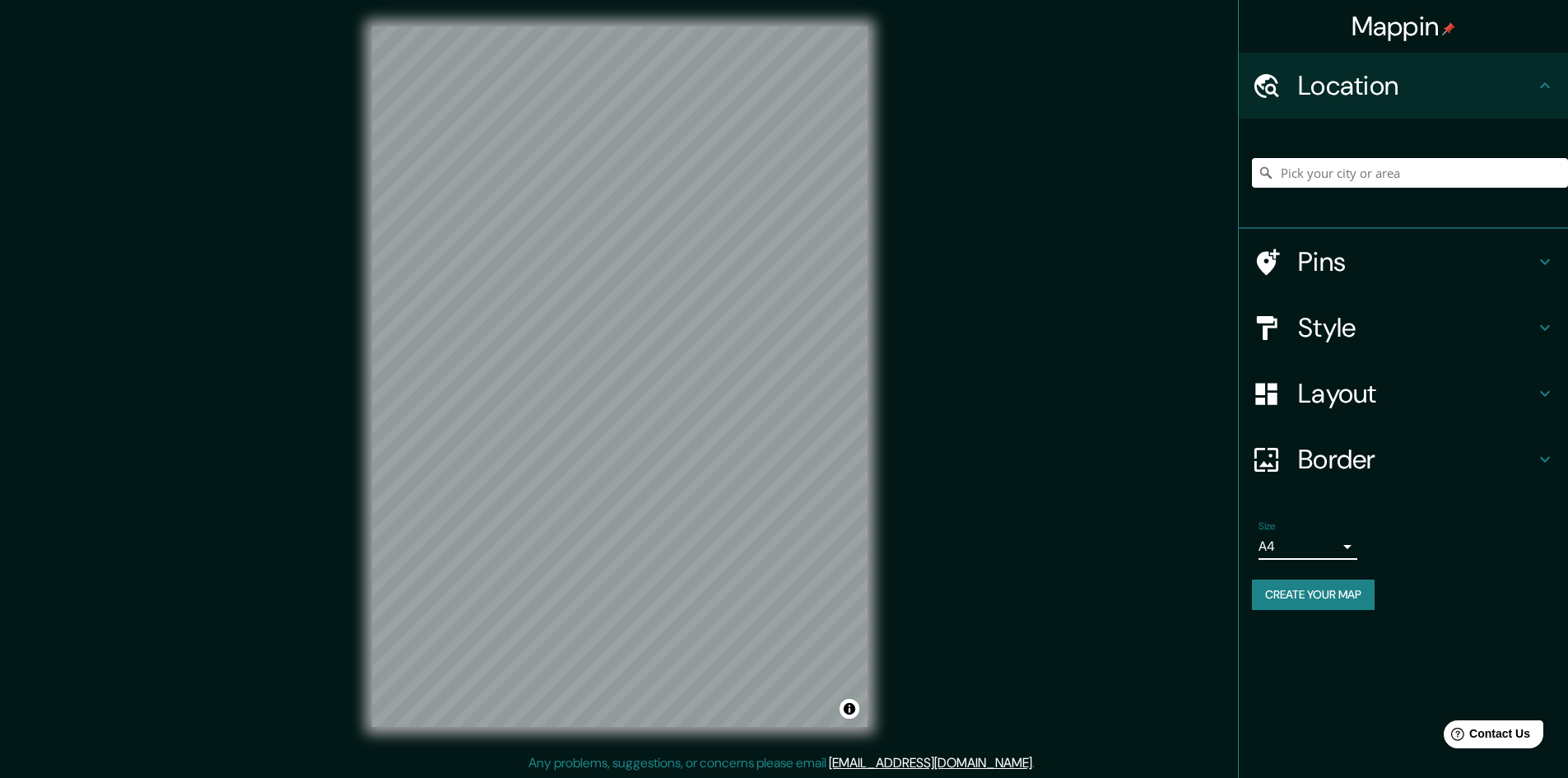
click at [1356, 593] on button "Create your map" at bounding box center [1313, 594] width 122 height 30
click at [1356, 593] on div "Create your map" at bounding box center [1403, 594] width 303 height 30
click at [1314, 594] on div "Create your map" at bounding box center [1403, 594] width 303 height 30
